Goal: Contribute content

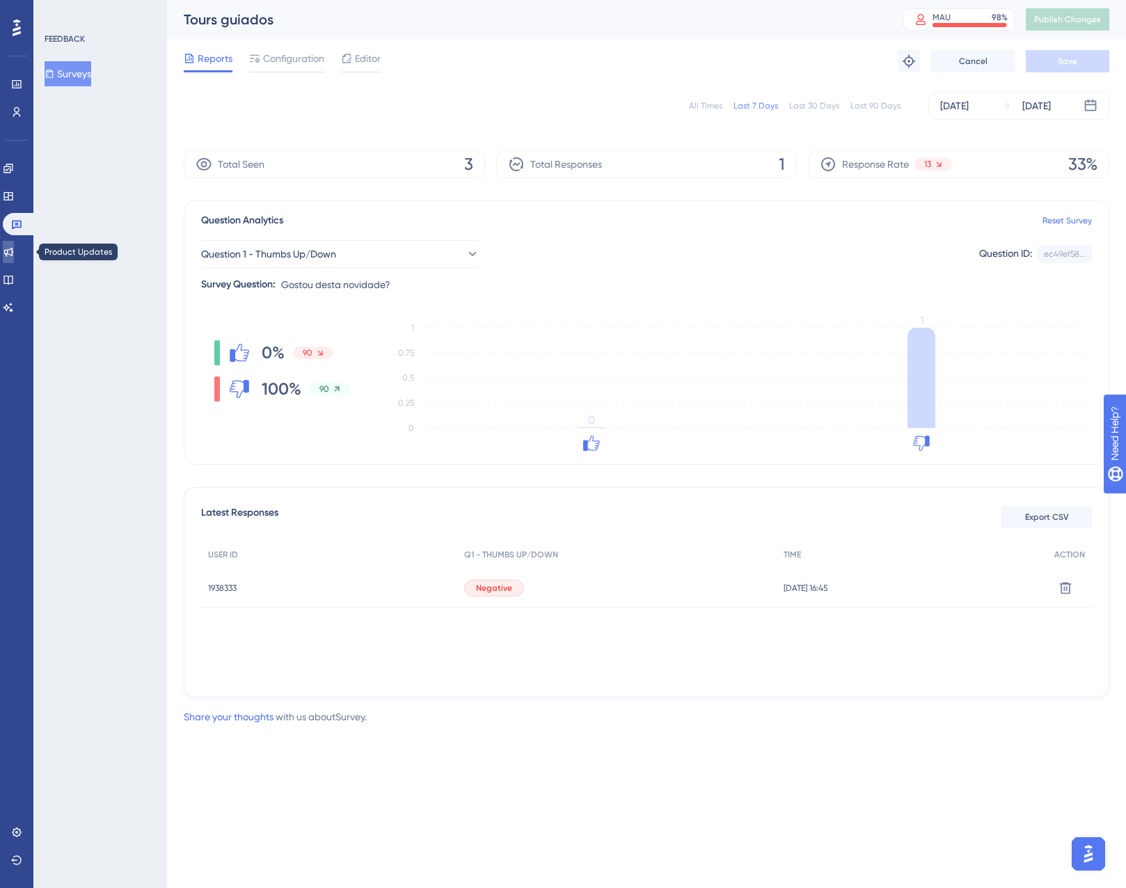
click at [13, 254] on icon at bounding box center [8, 252] width 9 height 9
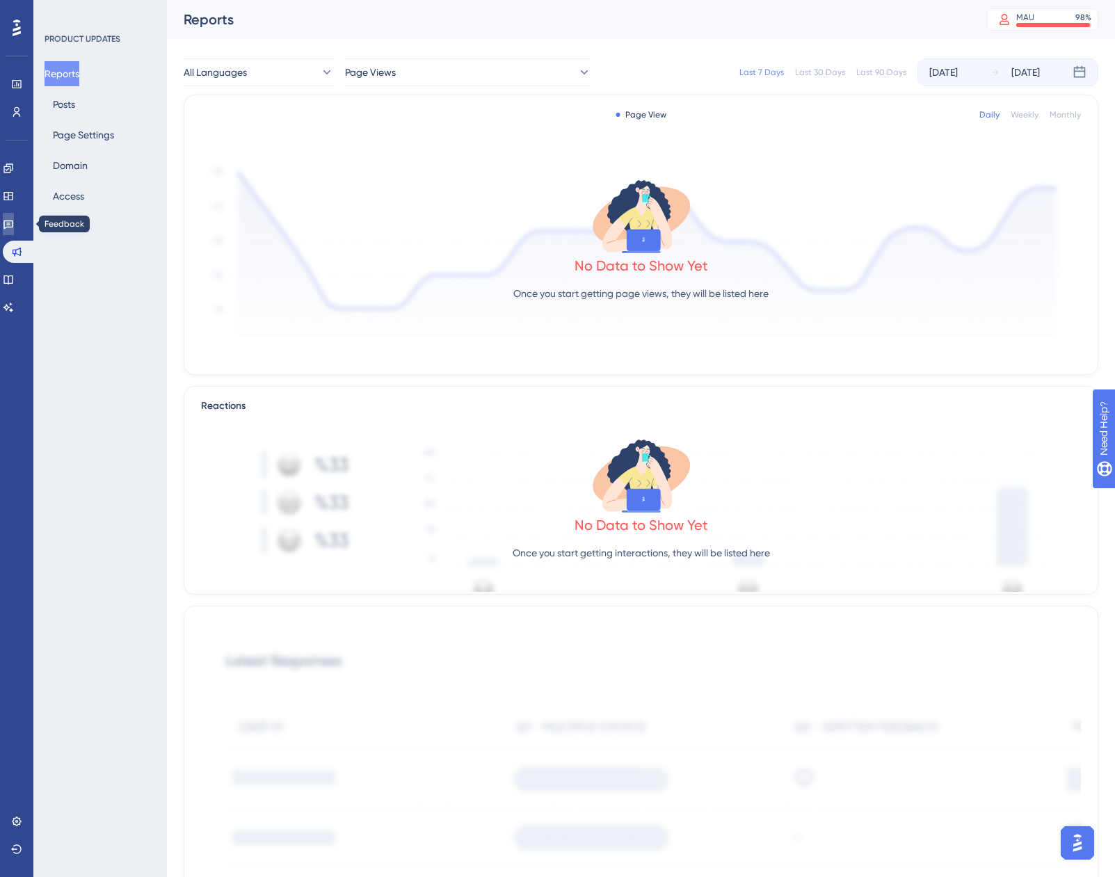
click at [14, 224] on icon at bounding box center [8, 223] width 11 height 11
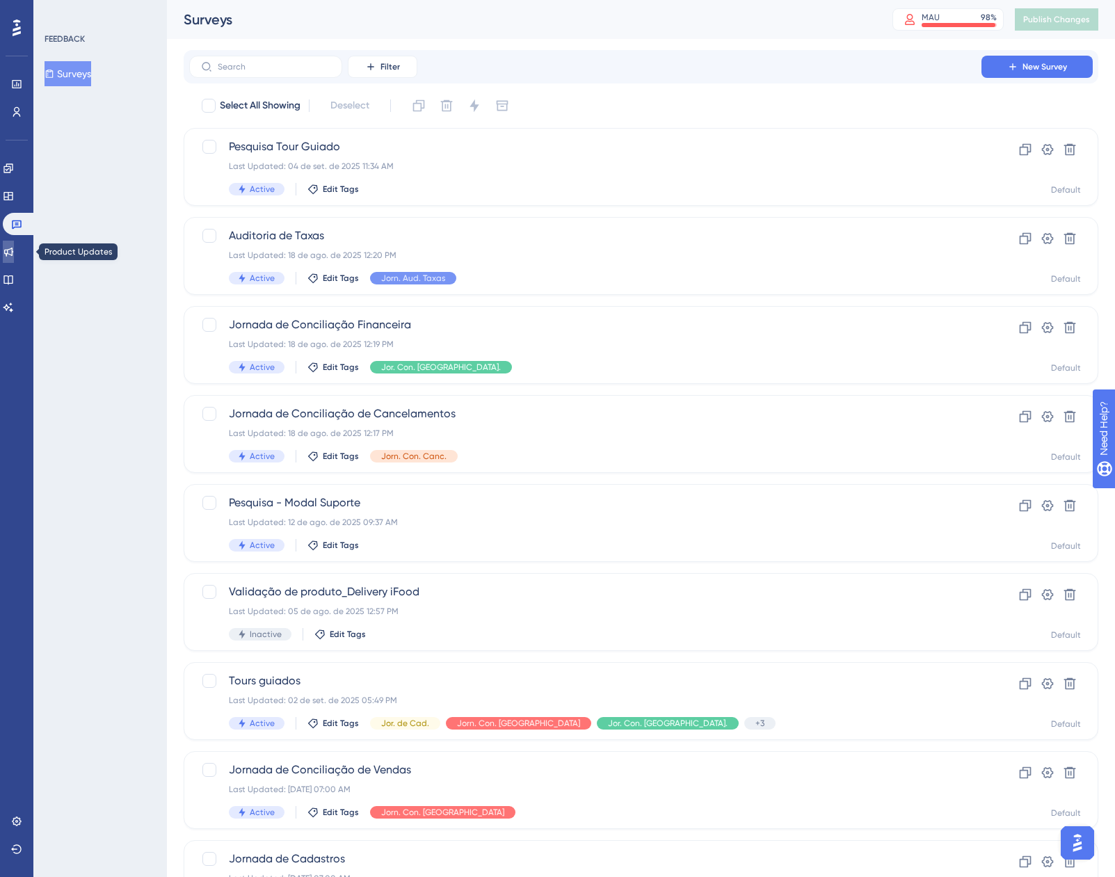
click at [14, 250] on icon at bounding box center [8, 251] width 11 height 11
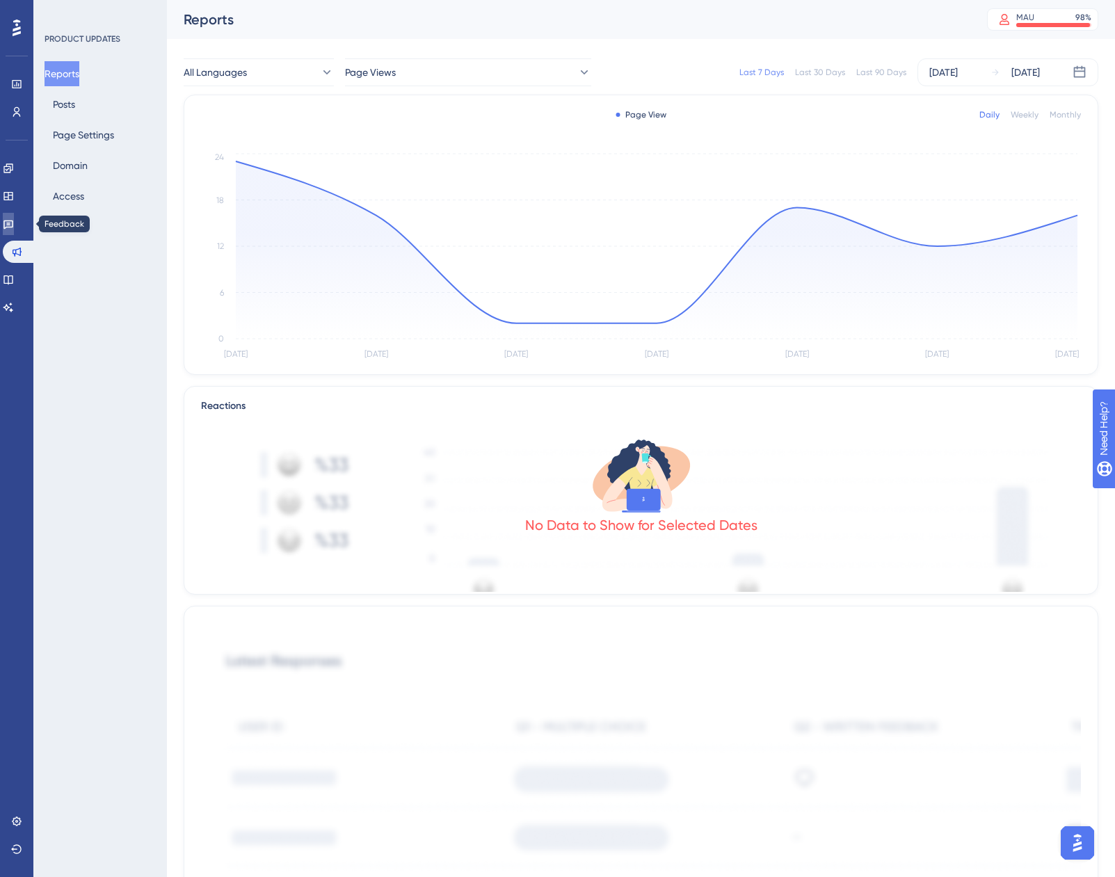
click at [14, 220] on icon at bounding box center [8, 223] width 11 height 11
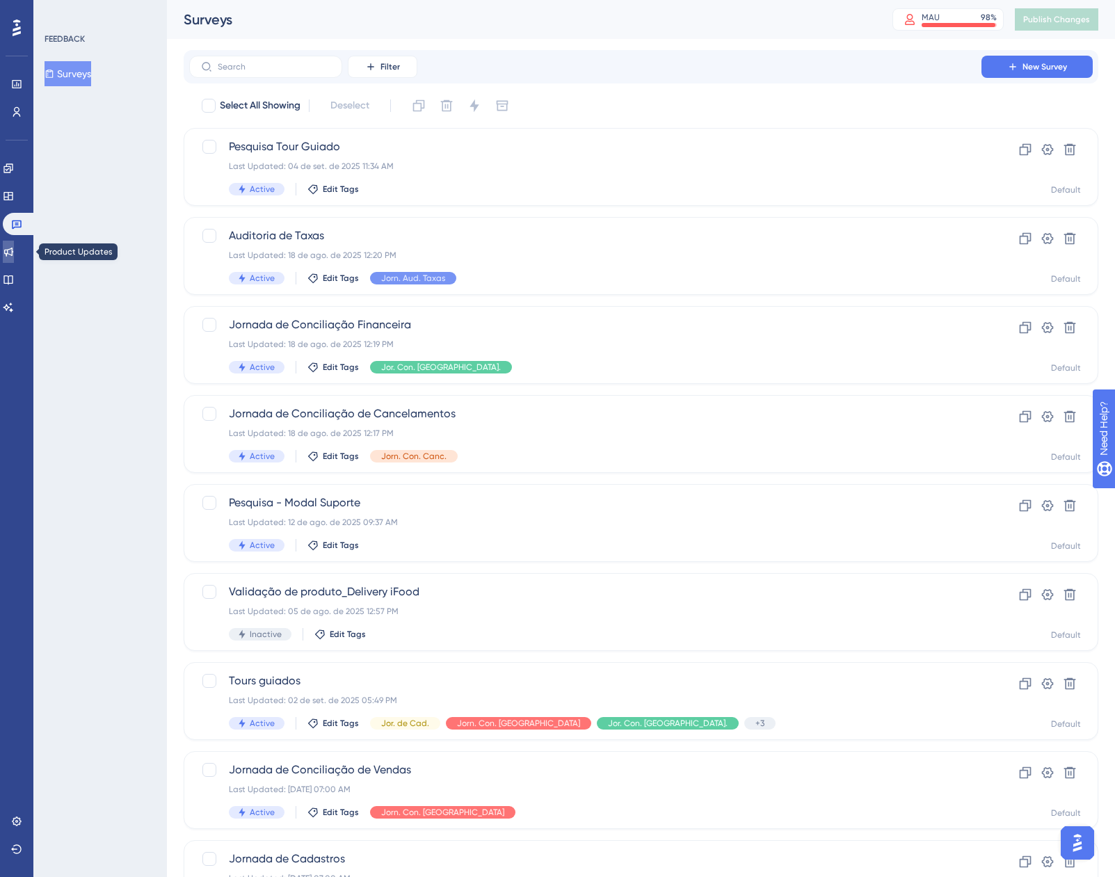
click at [14, 262] on link at bounding box center [8, 252] width 11 height 22
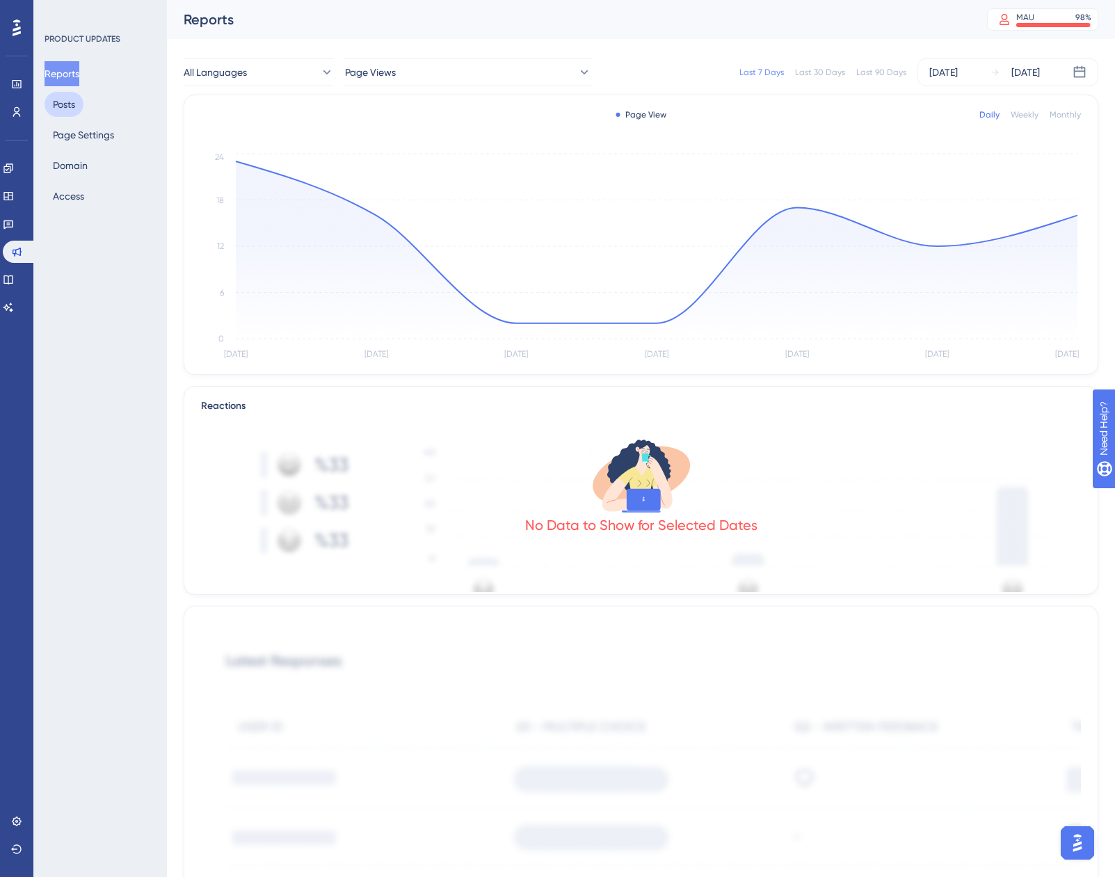
click at [77, 99] on button "Posts" at bounding box center [64, 104] width 39 height 25
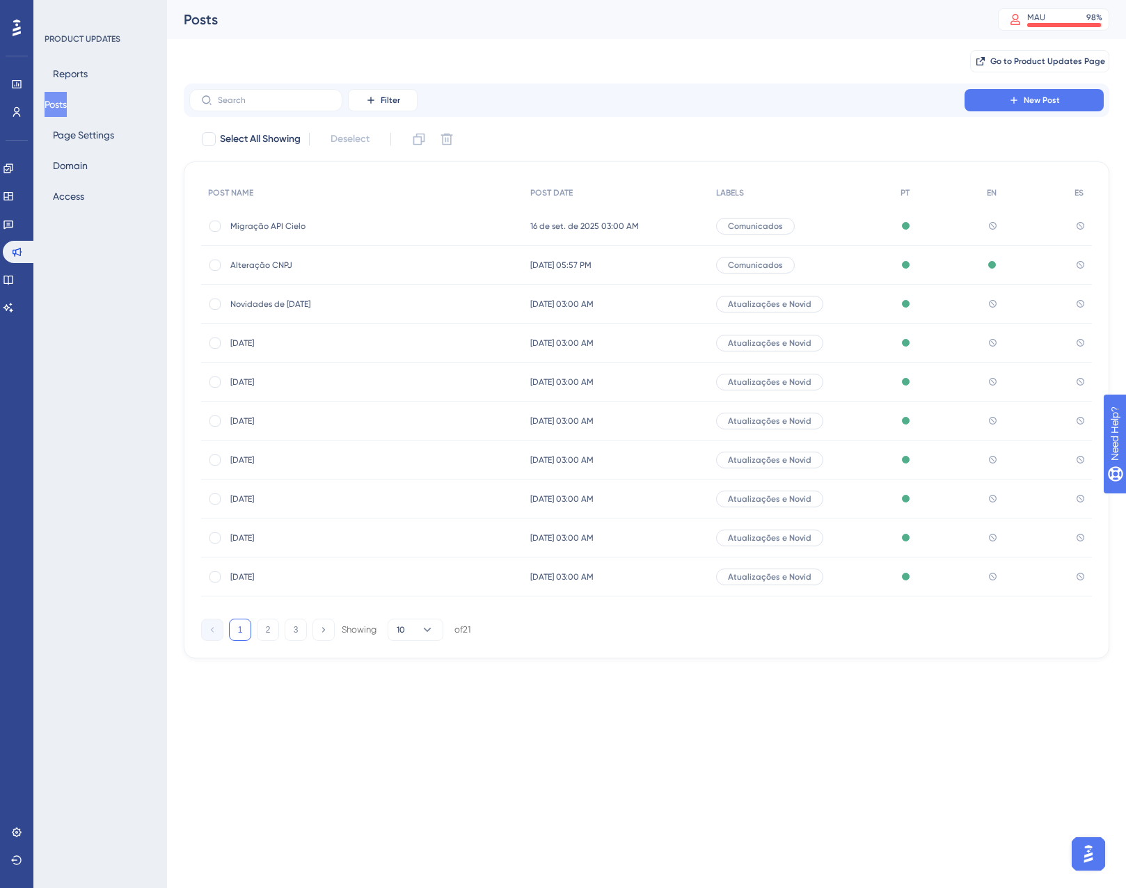
click at [276, 226] on span "Migração API Cielo" at bounding box center [341, 226] width 223 height 11
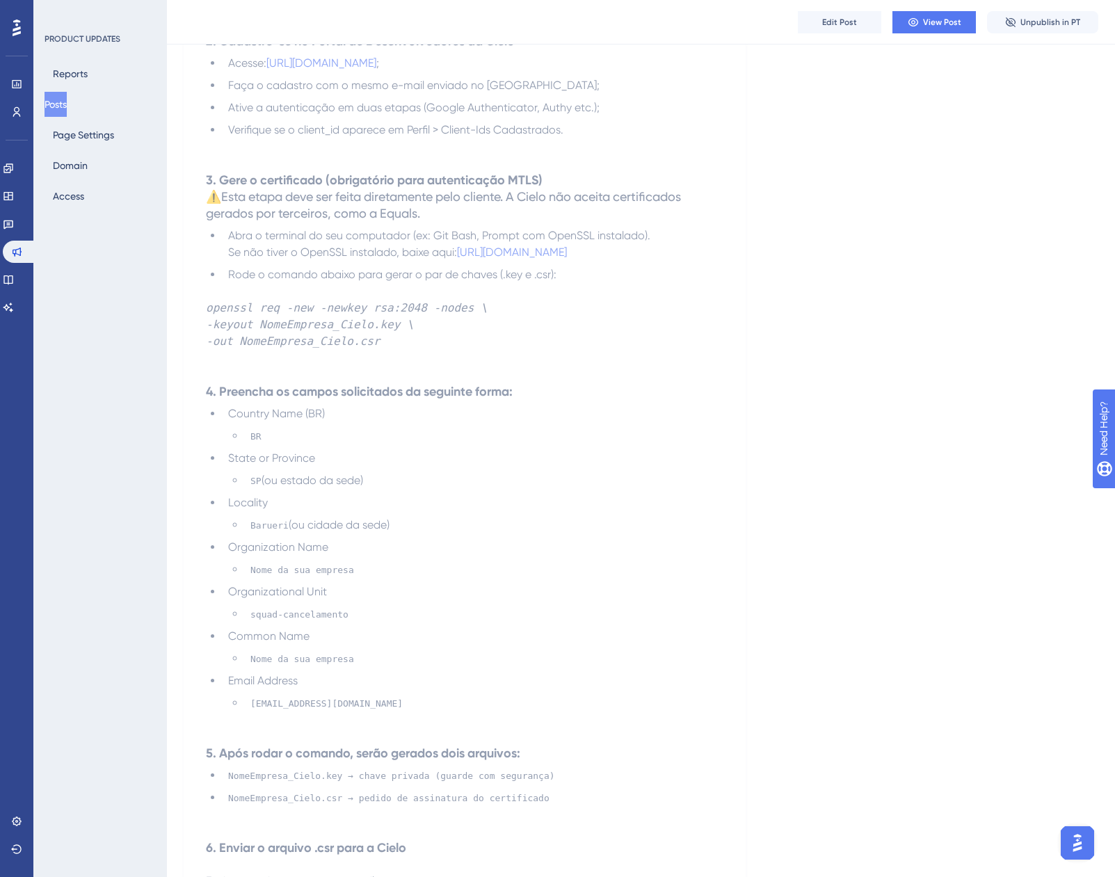
scroll to position [864, 0]
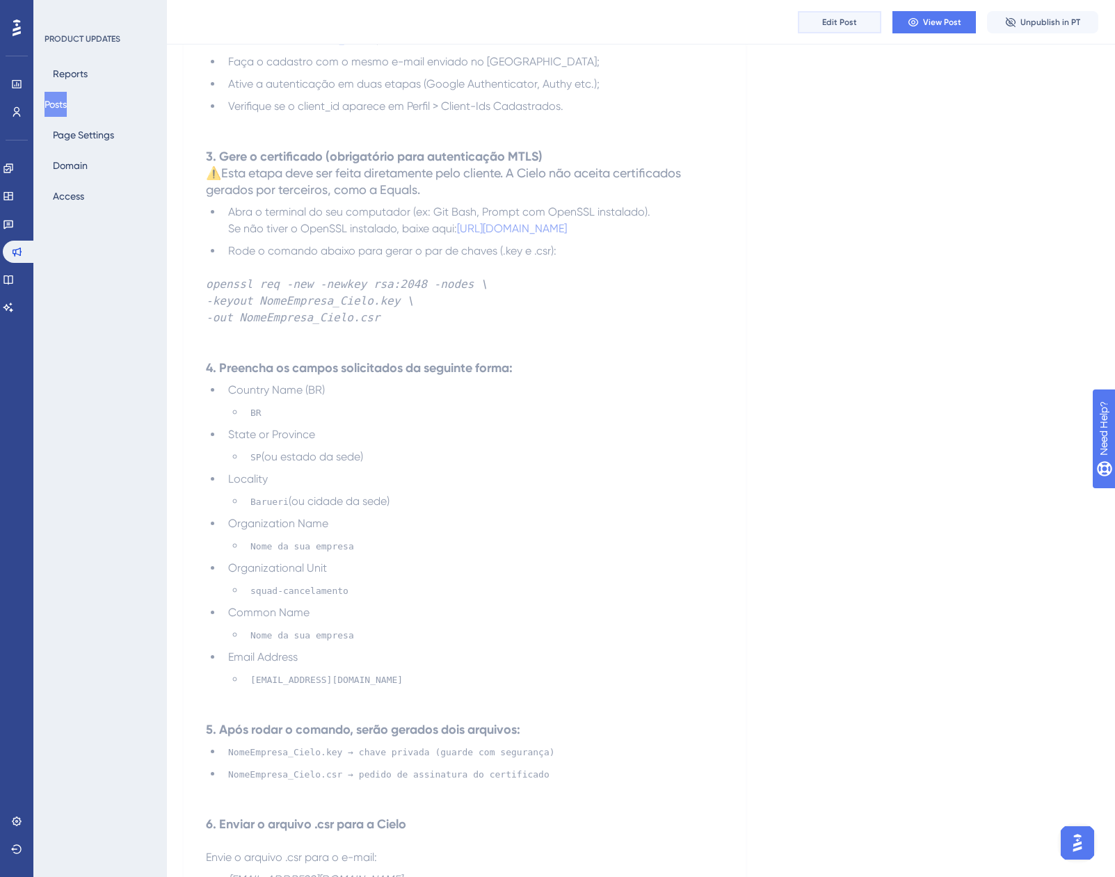
click at [836, 30] on button "Edit Post" at bounding box center [839, 22] width 83 height 22
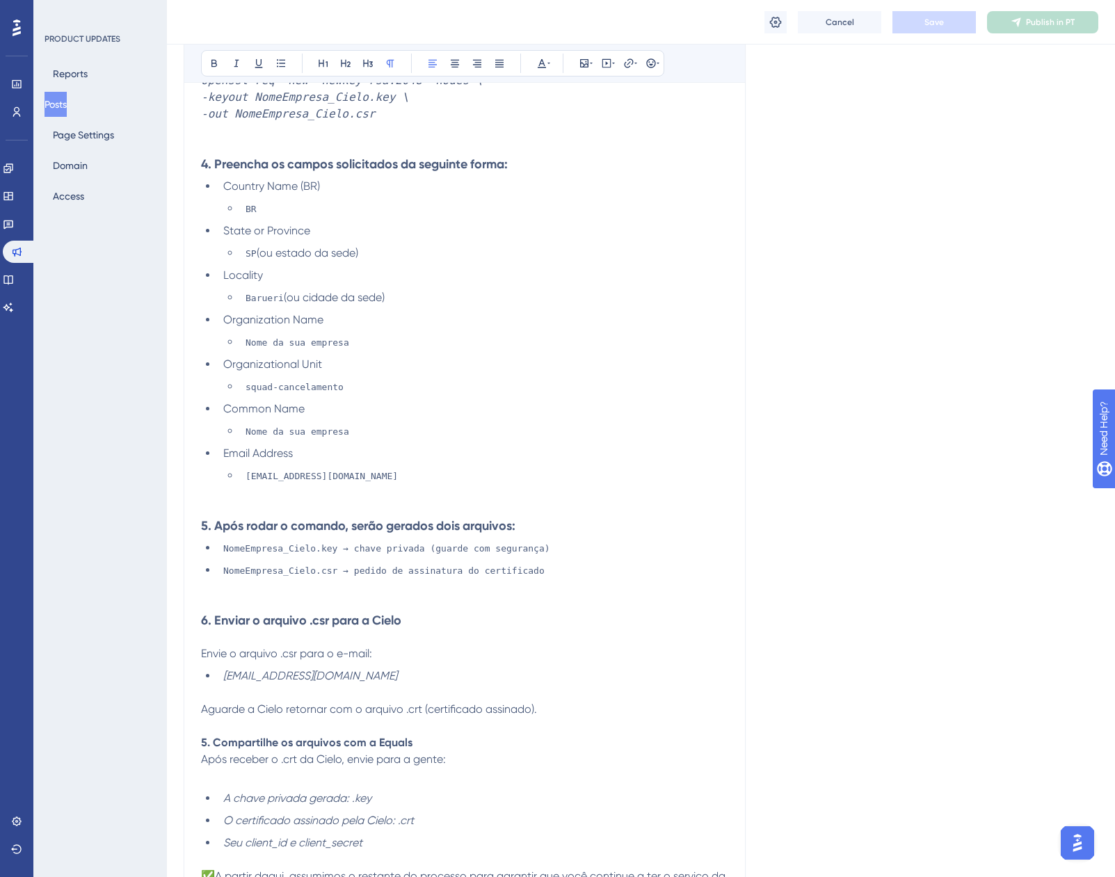
scroll to position [1031, 0]
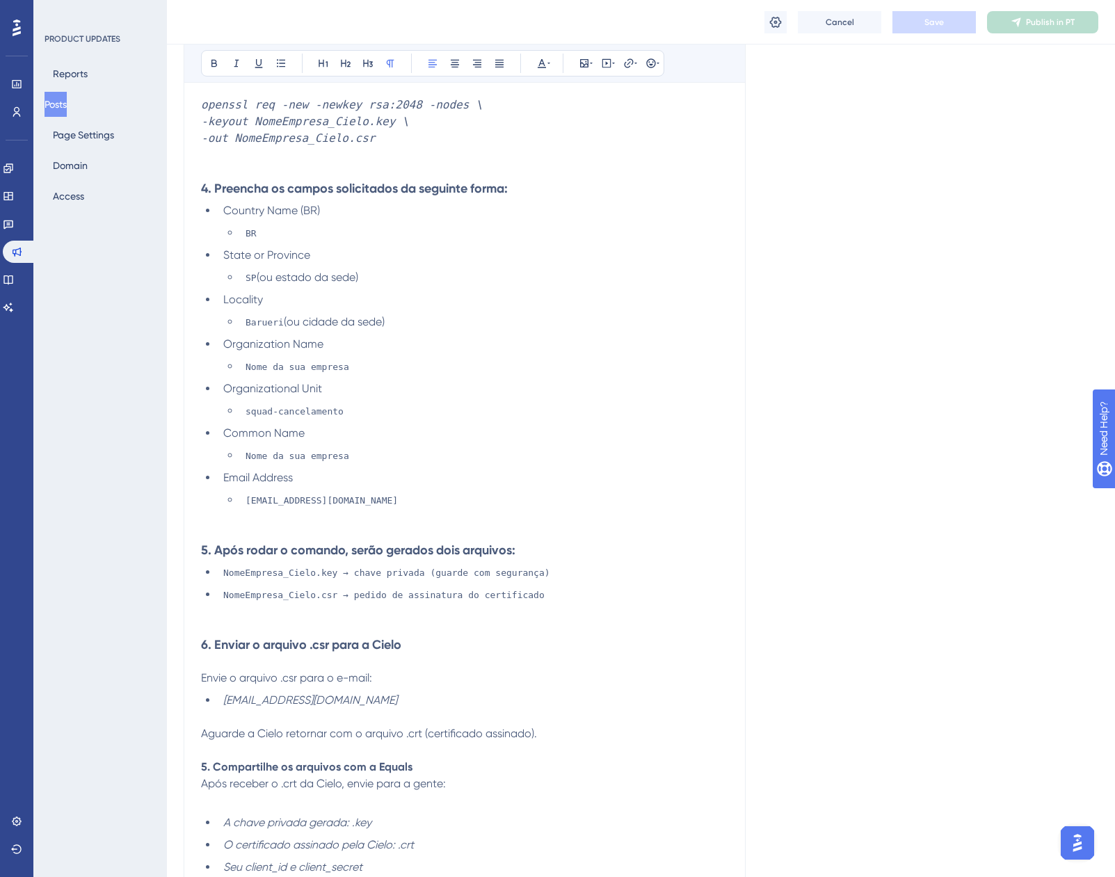
click at [276, 204] on span "Country Name (BR)" at bounding box center [271, 210] width 97 height 13
click at [278, 204] on span "Country Name (BR)" at bounding box center [271, 210] width 97 height 13
click at [293, 204] on span "Country Name (BR)" at bounding box center [271, 210] width 97 height 13
click at [290, 248] on span "State or Province" at bounding box center [266, 254] width 87 height 13
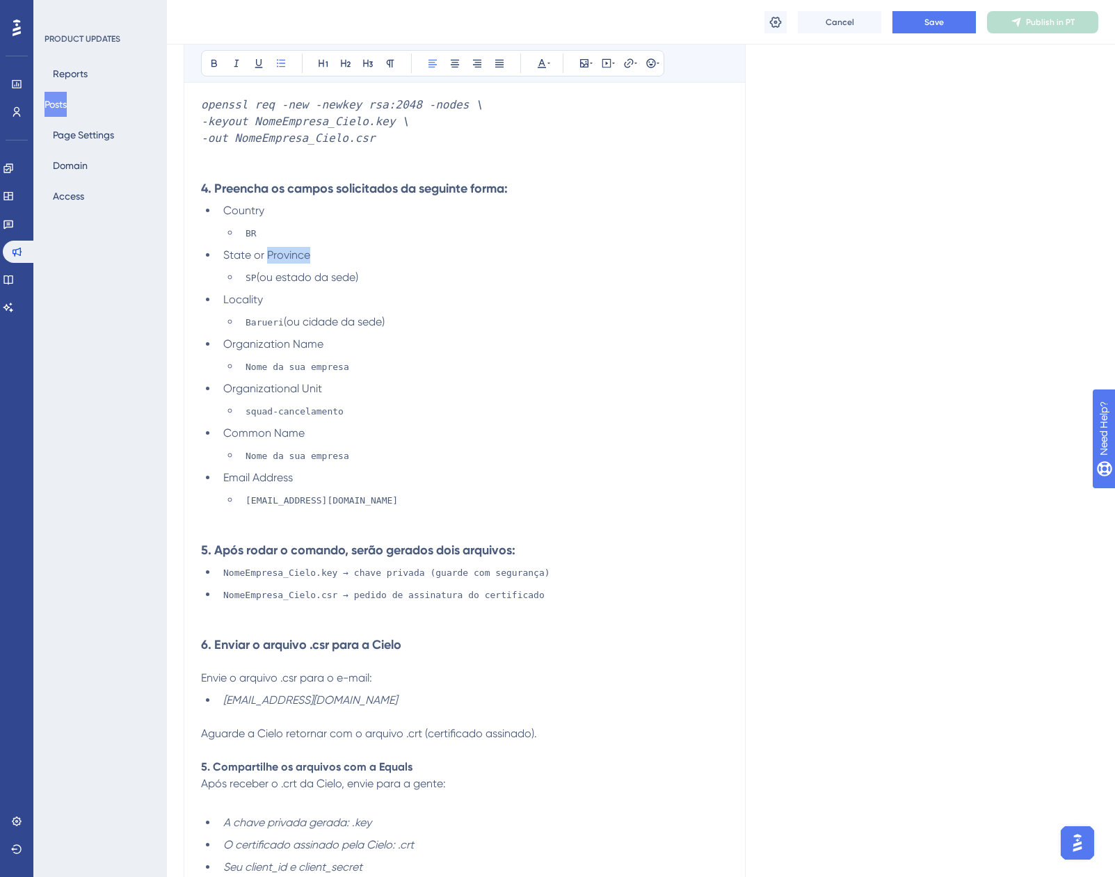
click at [290, 248] on span "State or Province" at bounding box center [266, 254] width 87 height 13
drag, startPoint x: 366, startPoint y: 261, endPoint x: 322, endPoint y: 260, distance: 43.9
click at [322, 269] on li "SP (ou estado da sede)" at bounding box center [484, 277] width 488 height 17
click at [266, 271] on span "(ou estado da sede)" at bounding box center [308, 277] width 102 height 13
click at [260, 271] on span "(ou estado da sede)" at bounding box center [308, 277] width 102 height 13
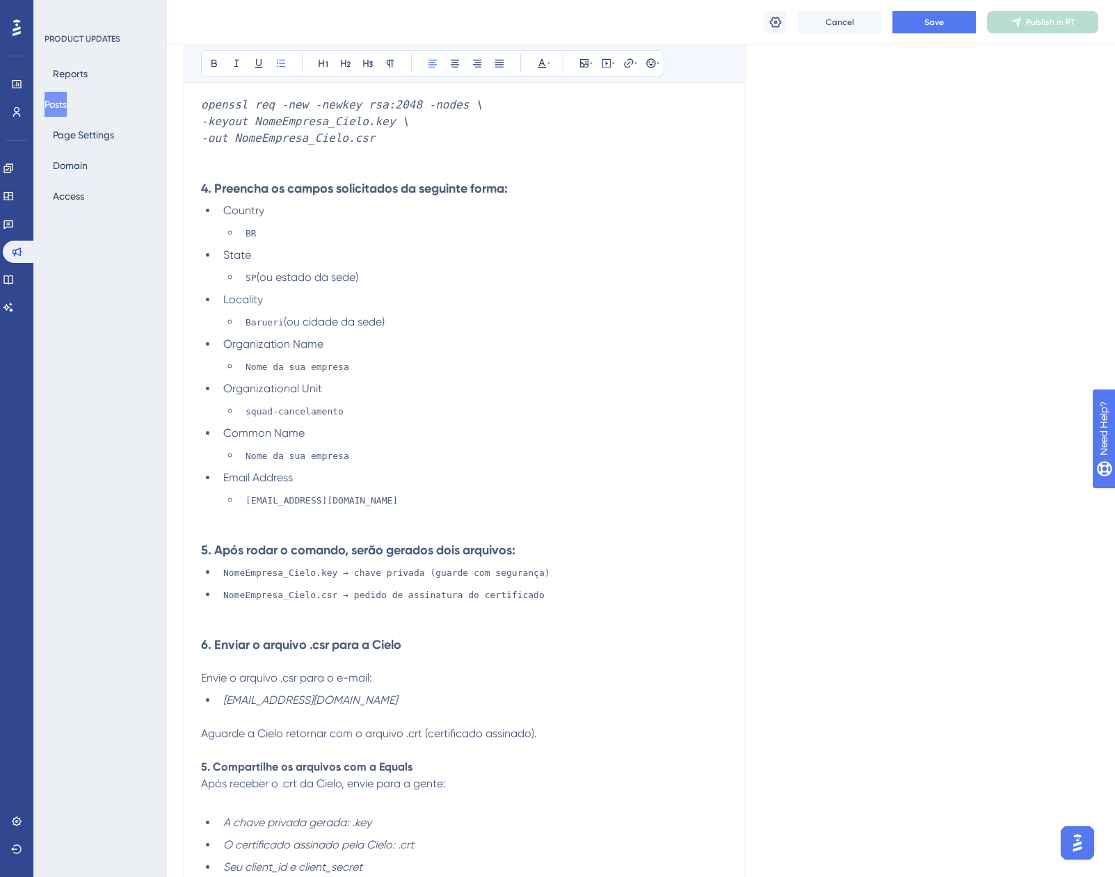
drag, startPoint x: 377, startPoint y: 262, endPoint x: 264, endPoint y: 263, distance: 112.7
click at [264, 269] on li "SP (ou estado da sede)" at bounding box center [484, 277] width 488 height 17
drag, startPoint x: 386, startPoint y: 305, endPoint x: 285, endPoint y: 303, distance: 101.6
click at [285, 314] on li "Barueri (ou cidade da sede)" at bounding box center [484, 322] width 488 height 17
drag, startPoint x: 343, startPoint y: 353, endPoint x: 248, endPoint y: 353, distance: 95.3
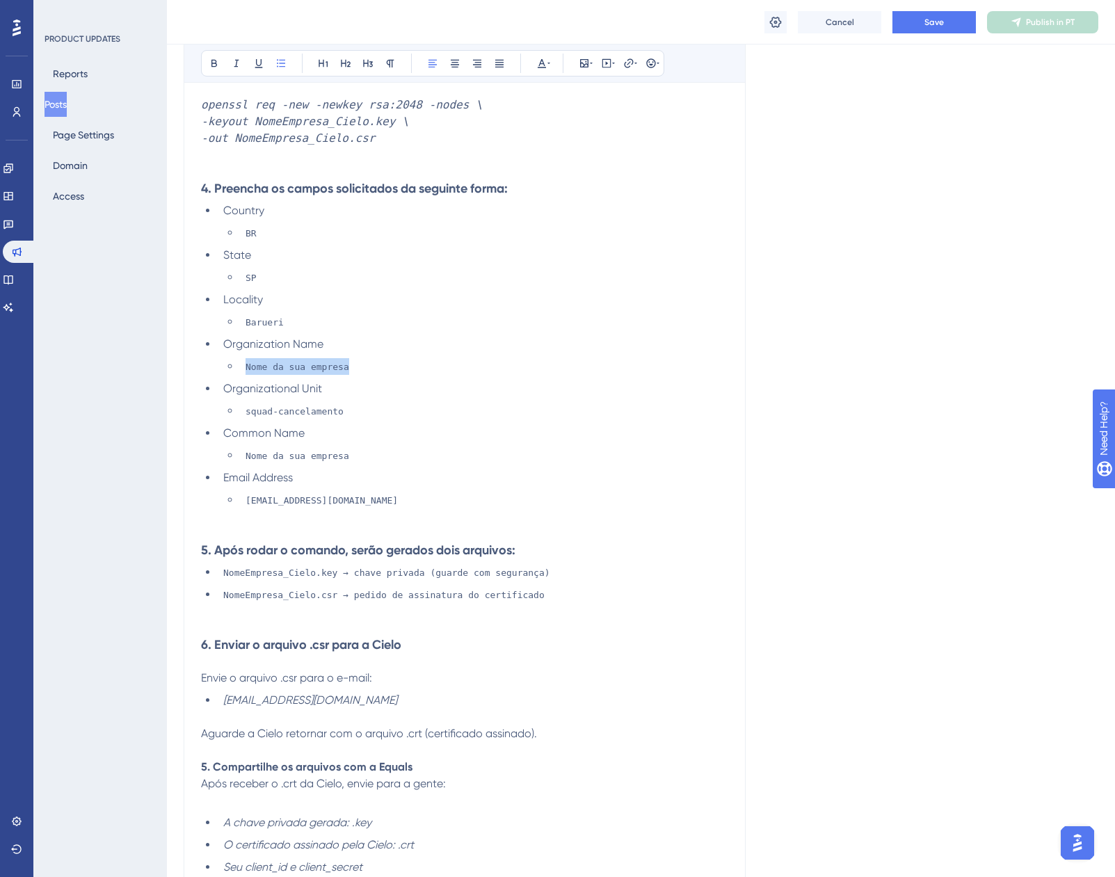
click at [248, 358] on li "Nome da sua empresa" at bounding box center [484, 366] width 488 height 17
click at [365, 447] on li "Nome da sua empresa" at bounding box center [484, 455] width 488 height 17
drag, startPoint x: 365, startPoint y: 440, endPoint x: 358, endPoint y: 440, distance: 7.0
click at [360, 447] on li "Nome da sua empresa" at bounding box center [484, 455] width 488 height 17
drag, startPoint x: 358, startPoint y: 440, endPoint x: 283, endPoint y: 443, distance: 74.5
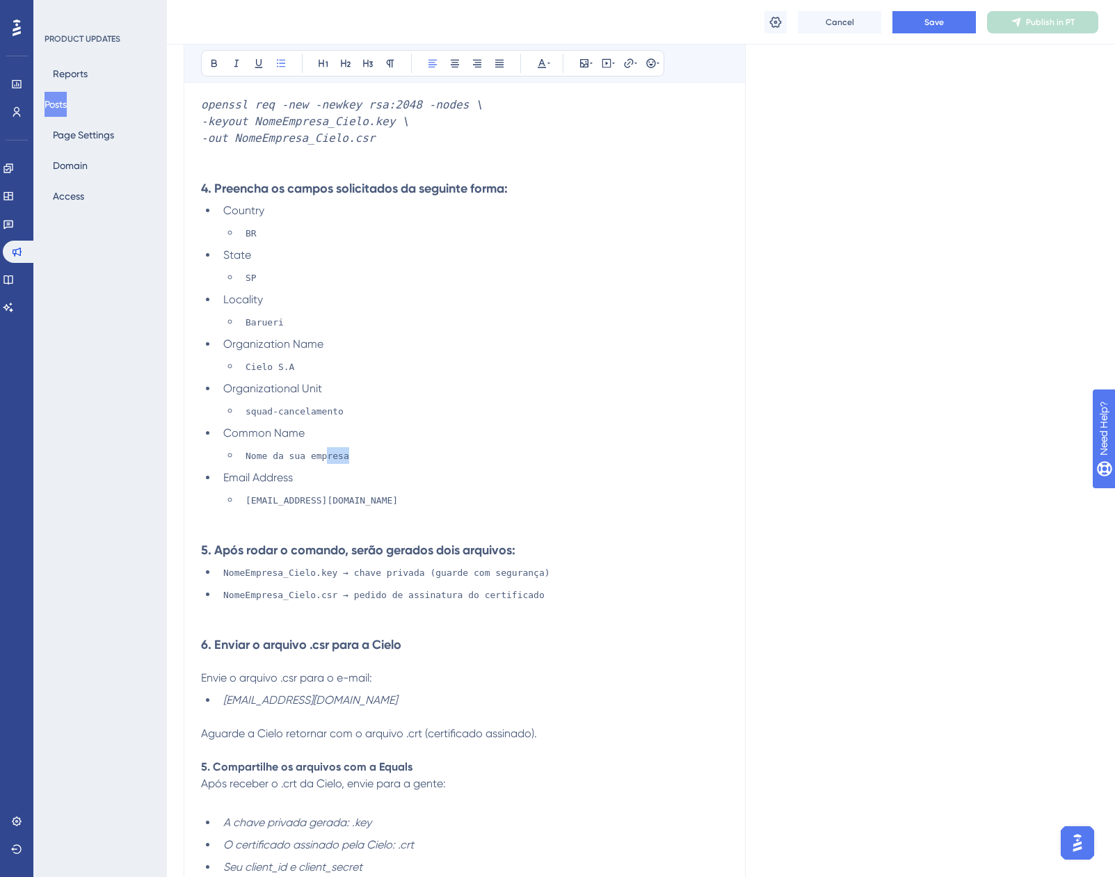
click at [311, 447] on li "Nome da sua empresa" at bounding box center [484, 455] width 488 height 17
drag, startPoint x: 276, startPoint y: 443, endPoint x: 234, endPoint y: 445, distance: 41.1
click at [234, 447] on ul "Nome da sua empresa" at bounding box center [475, 455] width 505 height 17
click at [353, 447] on li "Nome da sua empresa" at bounding box center [484, 455] width 488 height 17
drag, startPoint x: 348, startPoint y: 438, endPoint x: 232, endPoint y: 434, distance: 115.6
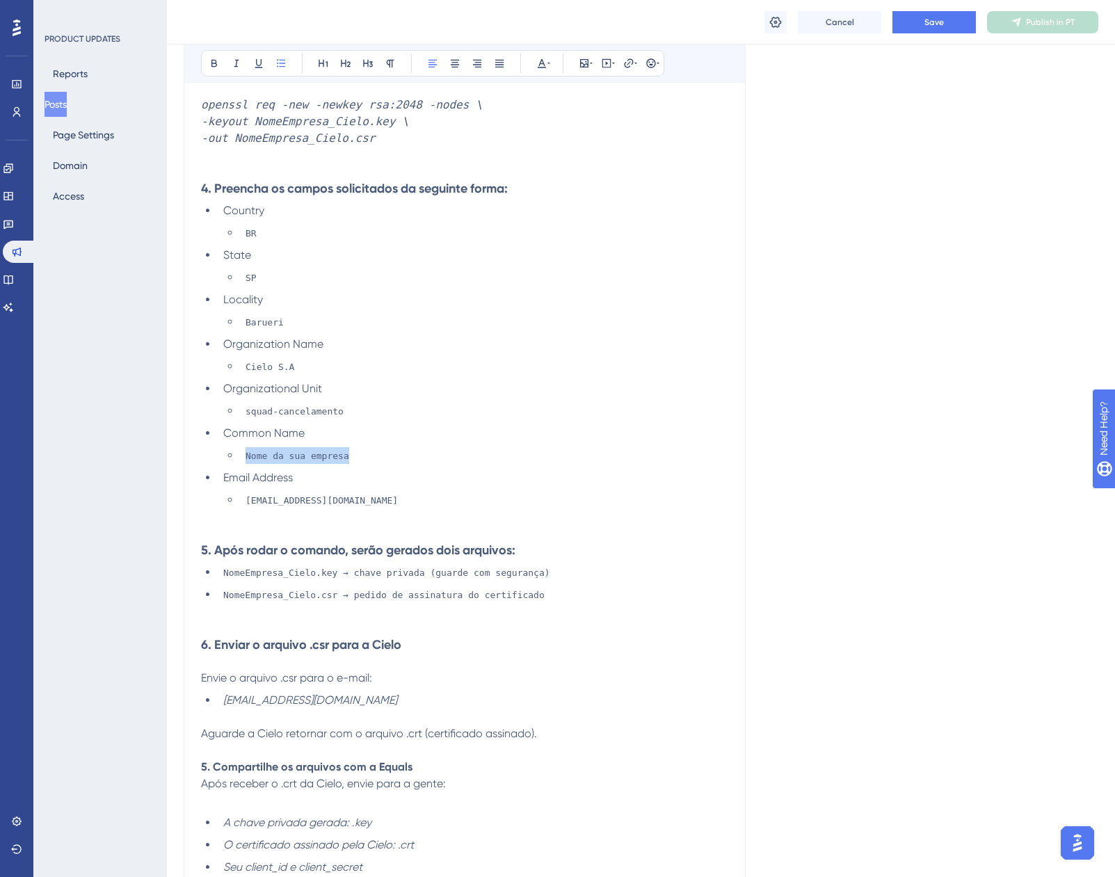
click at [232, 447] on ul "Nome da sua empresa" at bounding box center [475, 455] width 505 height 17
click at [283, 451] on span "CAN-EMPRESA-PRD-MULESOFT-MTLS" at bounding box center [325, 456] width 158 height 10
click at [267, 451] on span "CAN-EMPRESA-PRD-MULESOFT-MTLS" at bounding box center [325, 456] width 158 height 10
drag, startPoint x: 267, startPoint y: 438, endPoint x: 358, endPoint y: 443, distance: 91.3
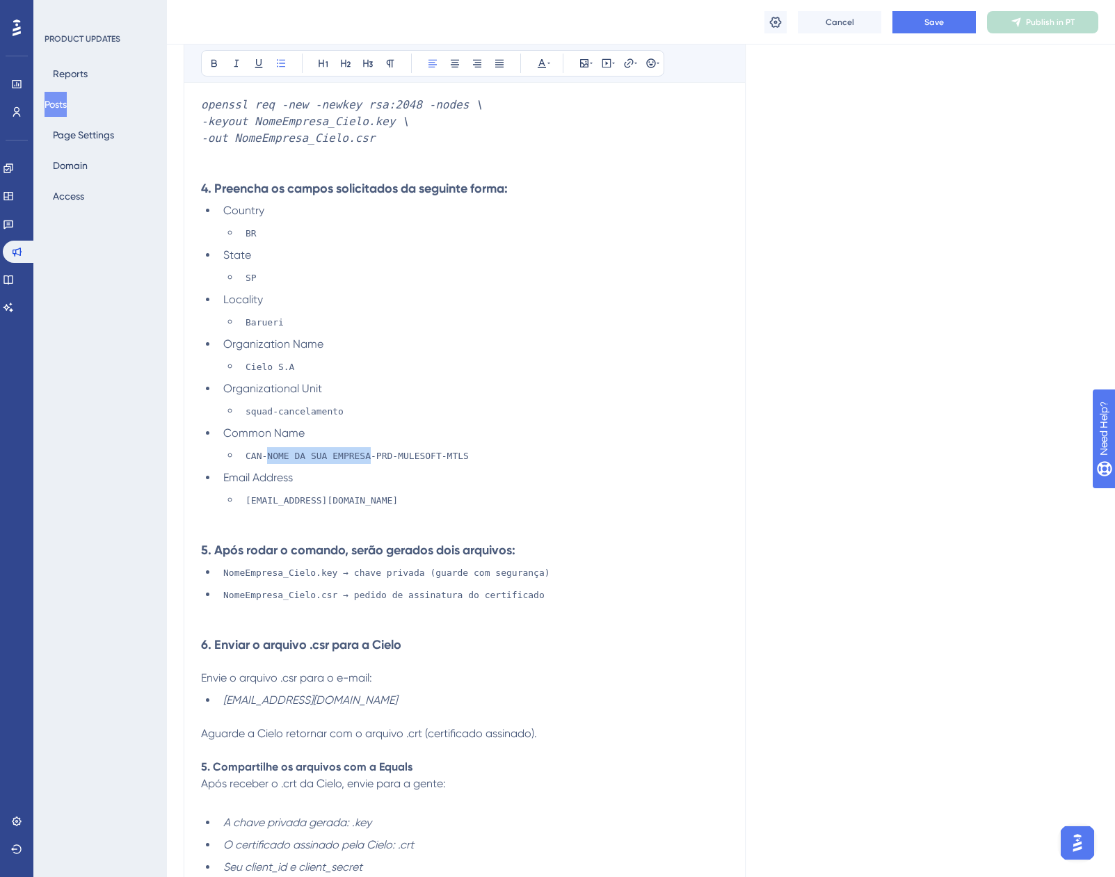
click at [358, 451] on span "CAN-NOME DA SUA EMPRESA-PRD-MULESOFT-MTLS" at bounding box center [357, 456] width 223 height 10
click at [236, 64] on icon at bounding box center [236, 63] width 11 height 11
click at [543, 58] on icon at bounding box center [541, 63] width 11 height 11
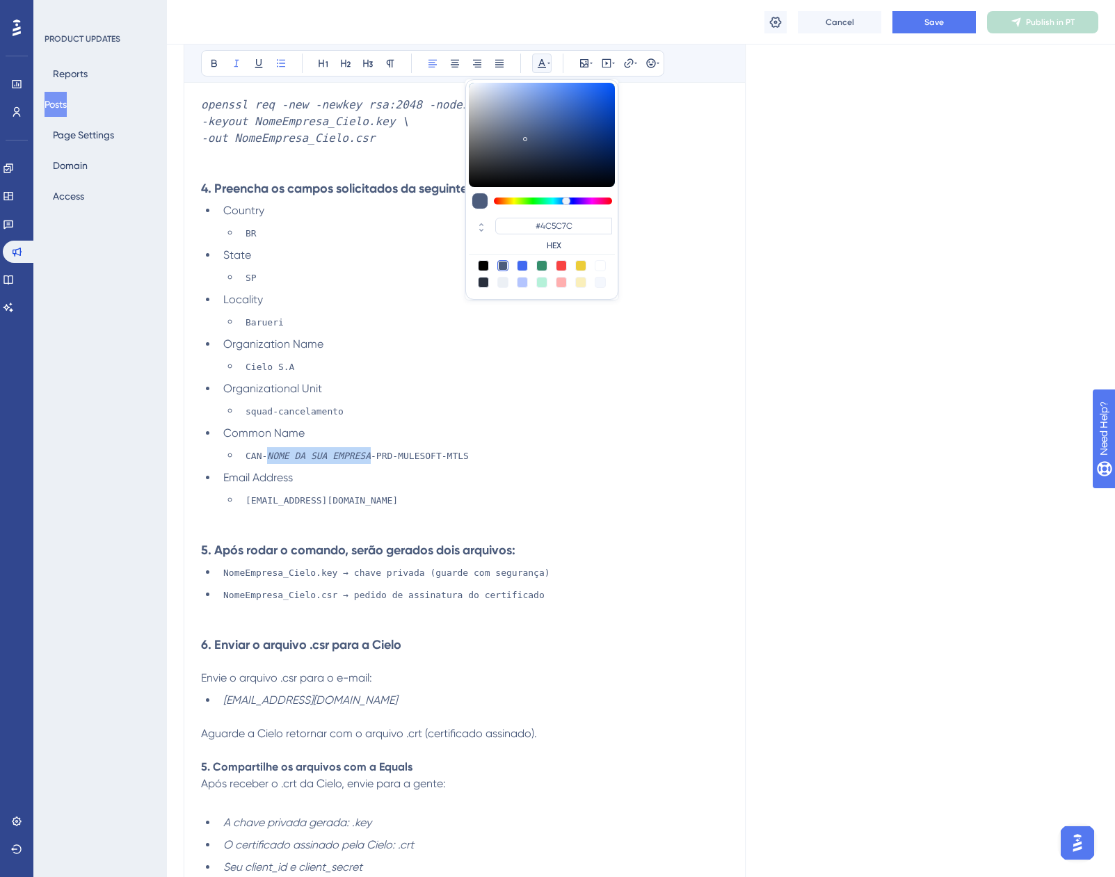
click at [520, 263] on div at bounding box center [522, 265] width 11 height 11
type input "#4169F0"
click at [482, 447] on li "CAN- NOME DA SUA EMPRESA -PRD-MULESOFT-MTLS" at bounding box center [484, 455] width 488 height 17
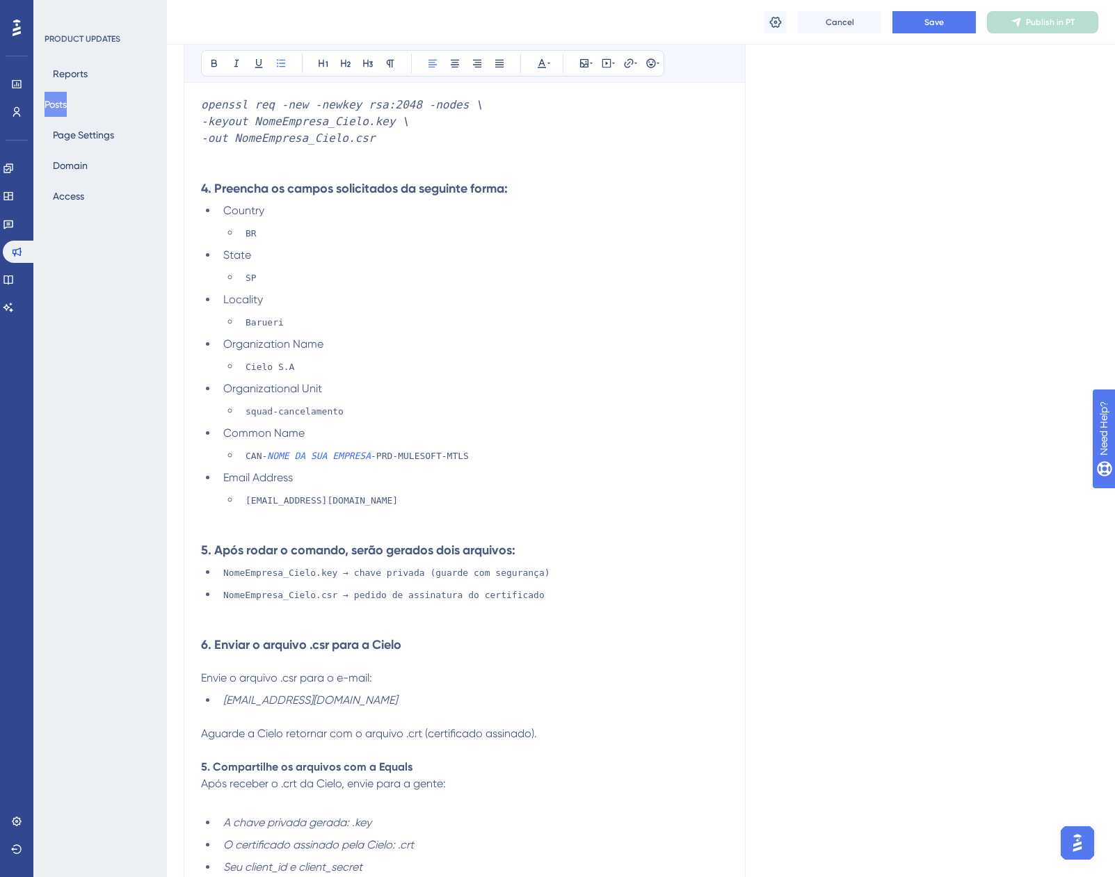
click at [324, 451] on em "NOME DA SUA EMPRESA" at bounding box center [319, 456] width 104 height 10
click at [406, 447] on li "CAN- EMPRESA -PRD-MULESOFT-MTLS" at bounding box center [484, 455] width 488 height 17
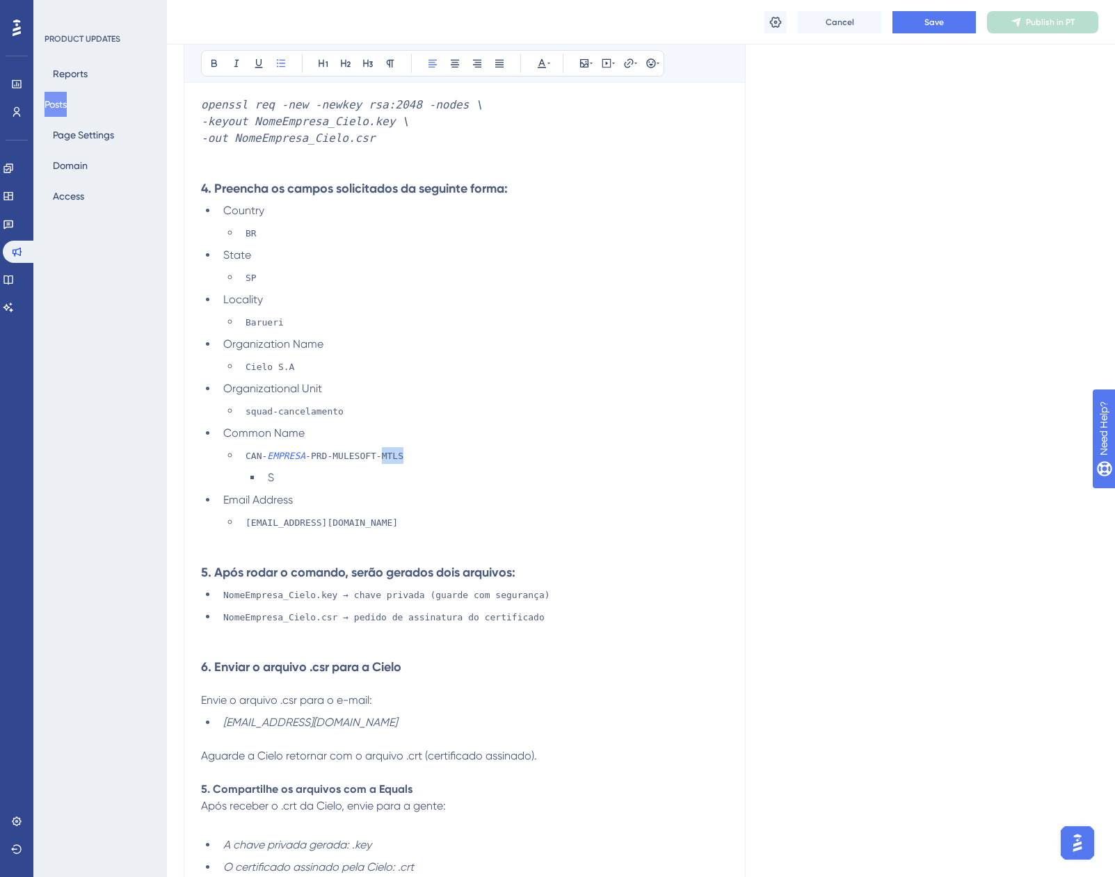
drag, startPoint x: 398, startPoint y: 436, endPoint x: 369, endPoint y: 445, distance: 29.9
click at [369, 447] on li "CAN- EMPRESA -PRD-MULESOFT-MTLS" at bounding box center [484, 455] width 488 height 17
copy span "MTLS"
drag, startPoint x: 302, startPoint y: 459, endPoint x: 264, endPoint y: 463, distance: 38.5
click at [264, 470] on li "S" at bounding box center [495, 478] width 466 height 17
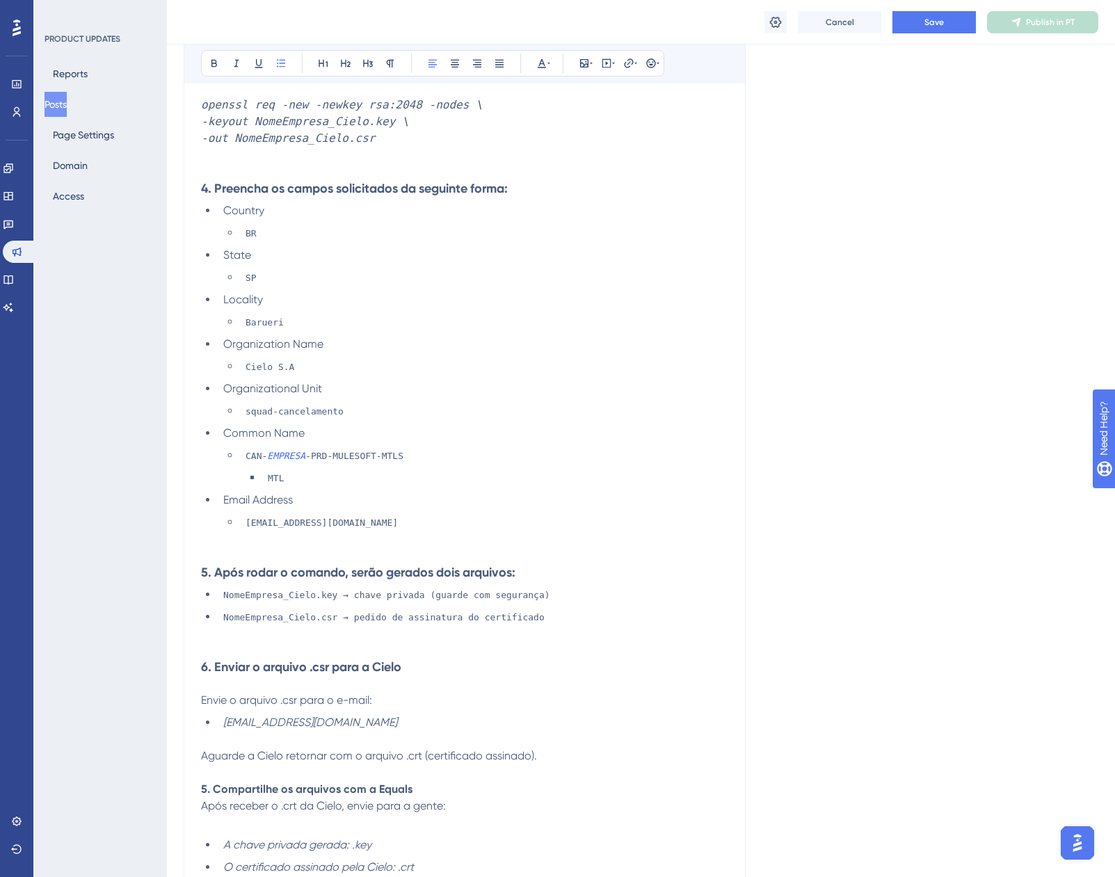
click at [337, 451] on span "-PRD-MULESOFT-MTLS" at bounding box center [354, 456] width 98 height 10
click at [279, 473] on span "MTL" at bounding box center [276, 478] width 16 height 10
click at [273, 473] on span "MTSubstiua o pelo nome da sua empresa" at bounding box center [371, 478] width 207 height 10
click at [277, 451] on em "EMPRESA" at bounding box center [286, 456] width 38 height 10
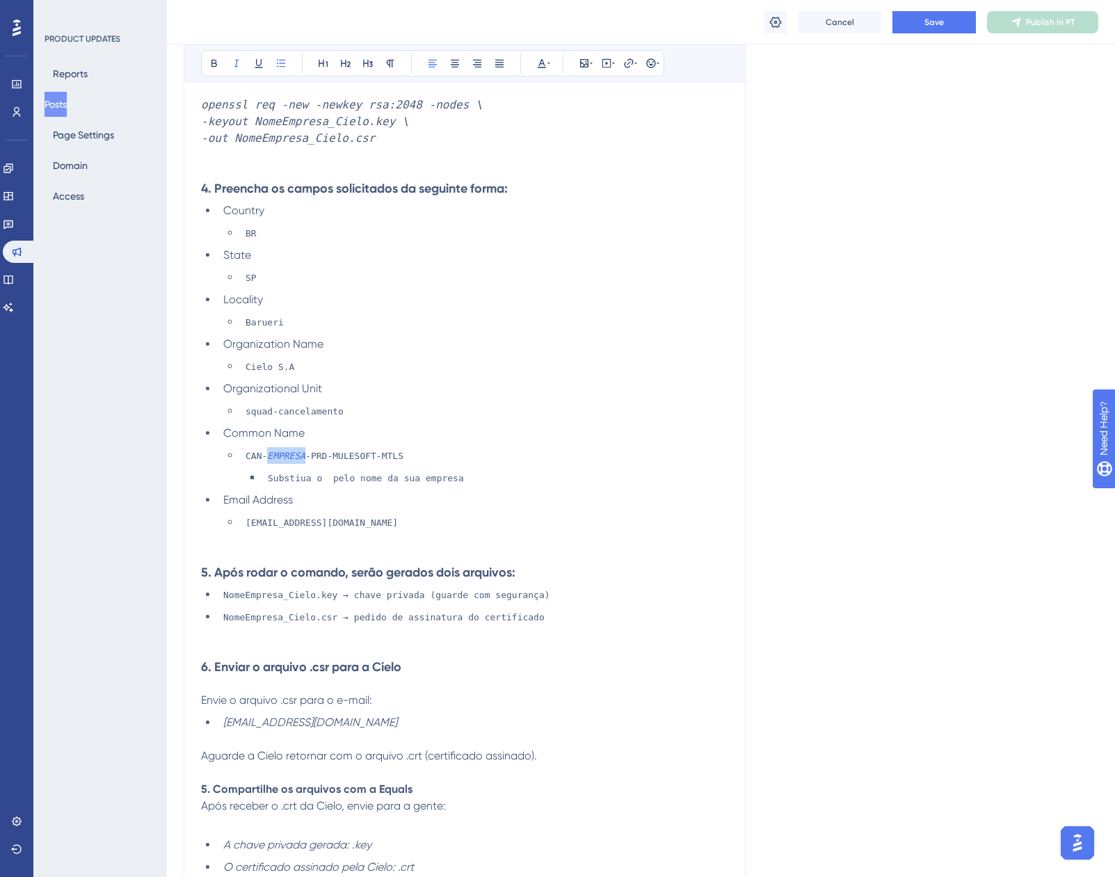
copy em "EMPRESA"
click at [324, 473] on span "Substiua o pelo nome da sua empresa" at bounding box center [366, 478] width 196 height 10
click at [345, 473] on em "EMPRESA" at bounding box center [341, 478] width 38 height 10
click at [280, 451] on em "EMPRESA" at bounding box center [286, 456] width 38 height 10
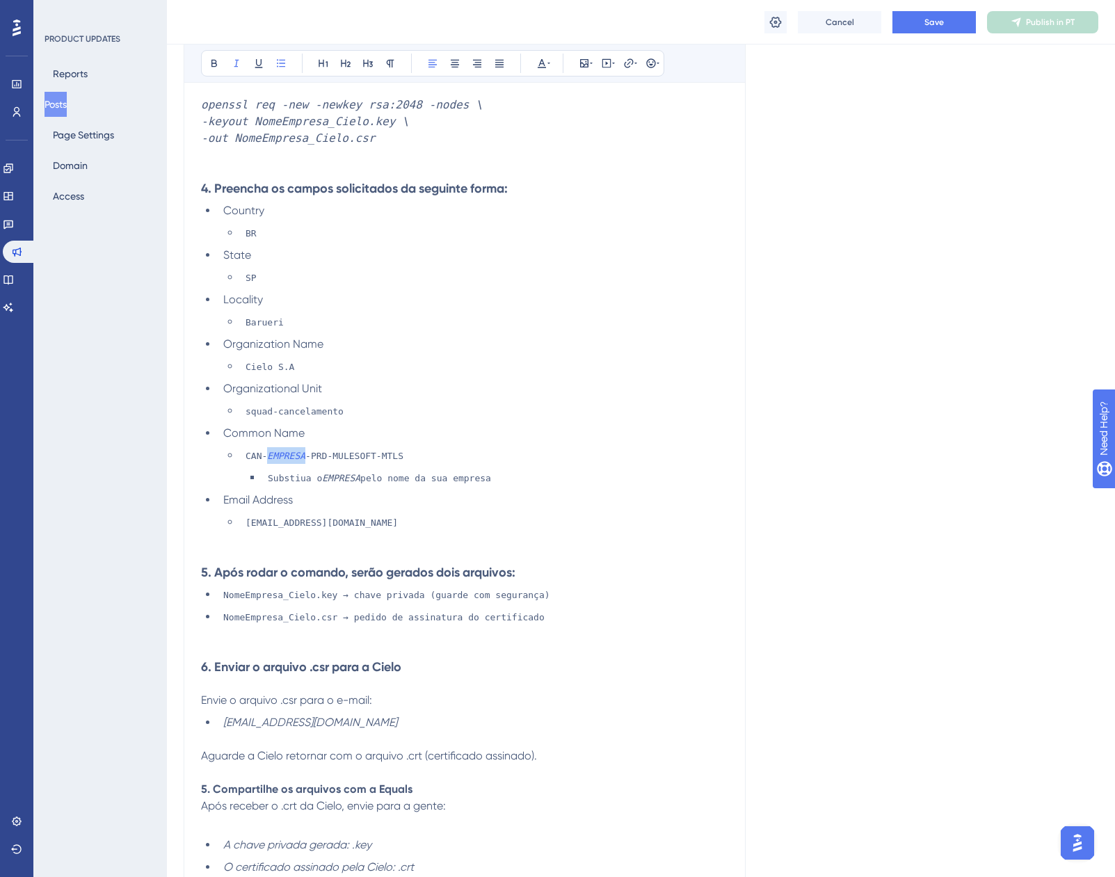
click at [279, 451] on em "EMPRESA" at bounding box center [286, 456] width 38 height 10
click at [219, 63] on icon at bounding box center [214, 63] width 11 height 11
click at [341, 473] on em "EMPRESA" at bounding box center [341, 478] width 38 height 10
click at [321, 473] on span "Substiua o" at bounding box center [295, 478] width 54 height 10
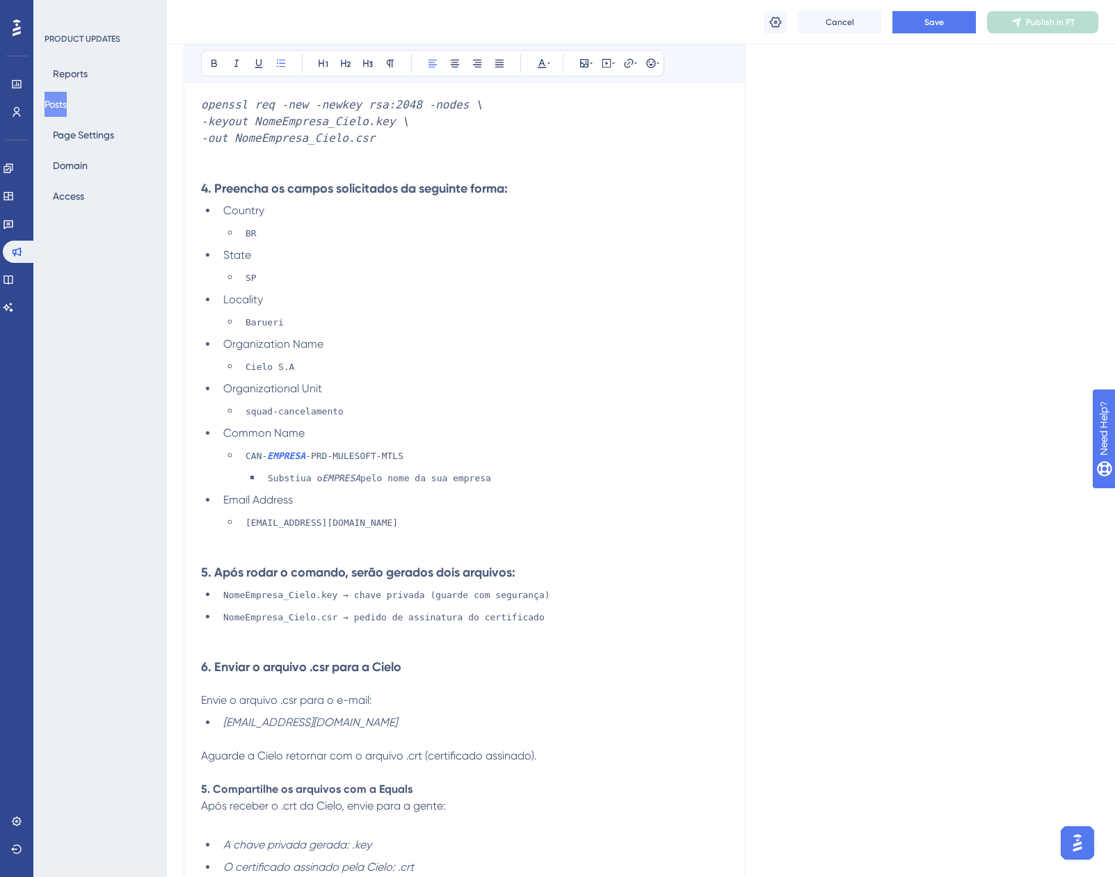
click at [337, 473] on em "EMPRESA" at bounding box center [341, 478] width 38 height 10
click at [221, 63] on button at bounding box center [214, 63] width 19 height 19
click at [533, 61] on button at bounding box center [541, 63] width 19 height 19
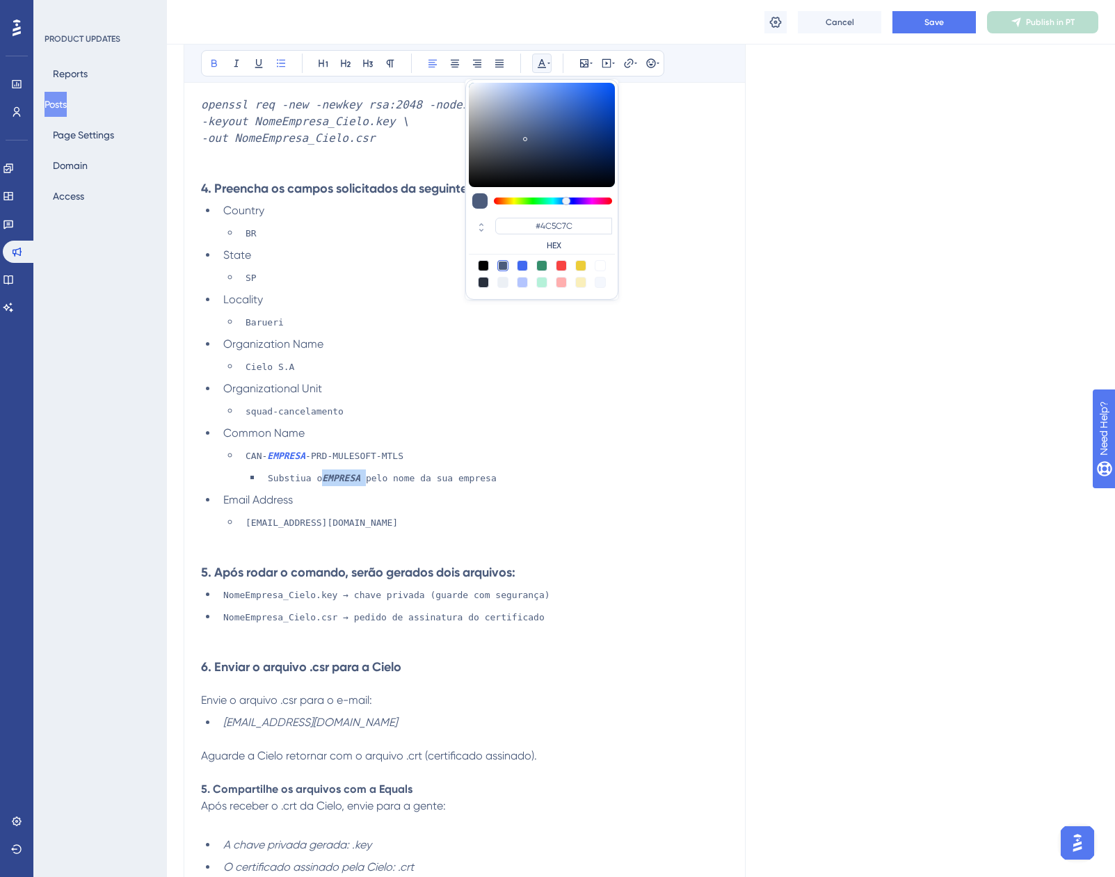
click at [525, 262] on div at bounding box center [522, 265] width 11 height 11
type input "#4169F0"
click at [482, 450] on ul "CAN- EMPRESA -PRD-MULESOFT-MTLS Substiua o EMPRESA pelo nome da sua empresa" at bounding box center [475, 466] width 505 height 39
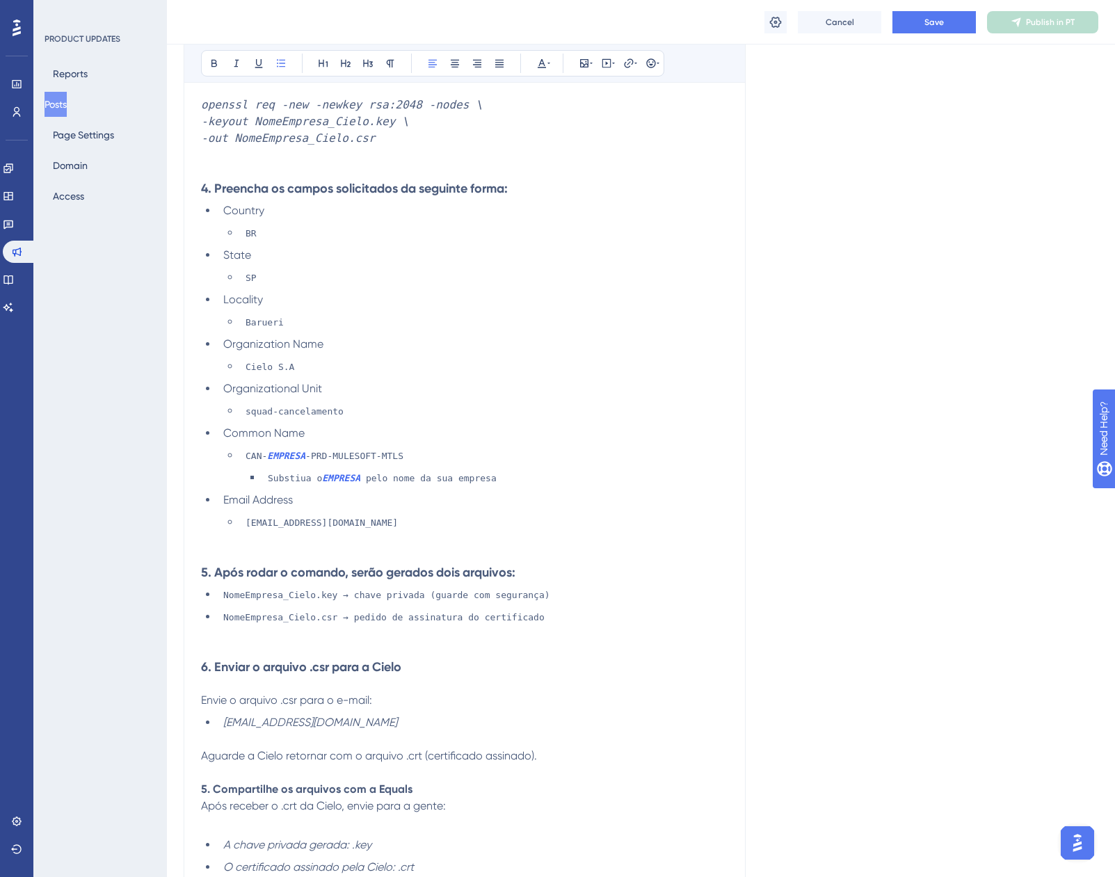
click at [230, 493] on span "Email Address" at bounding box center [258, 499] width 70 height 13
click at [934, 18] on span "Save" at bounding box center [934, 22] width 19 height 11
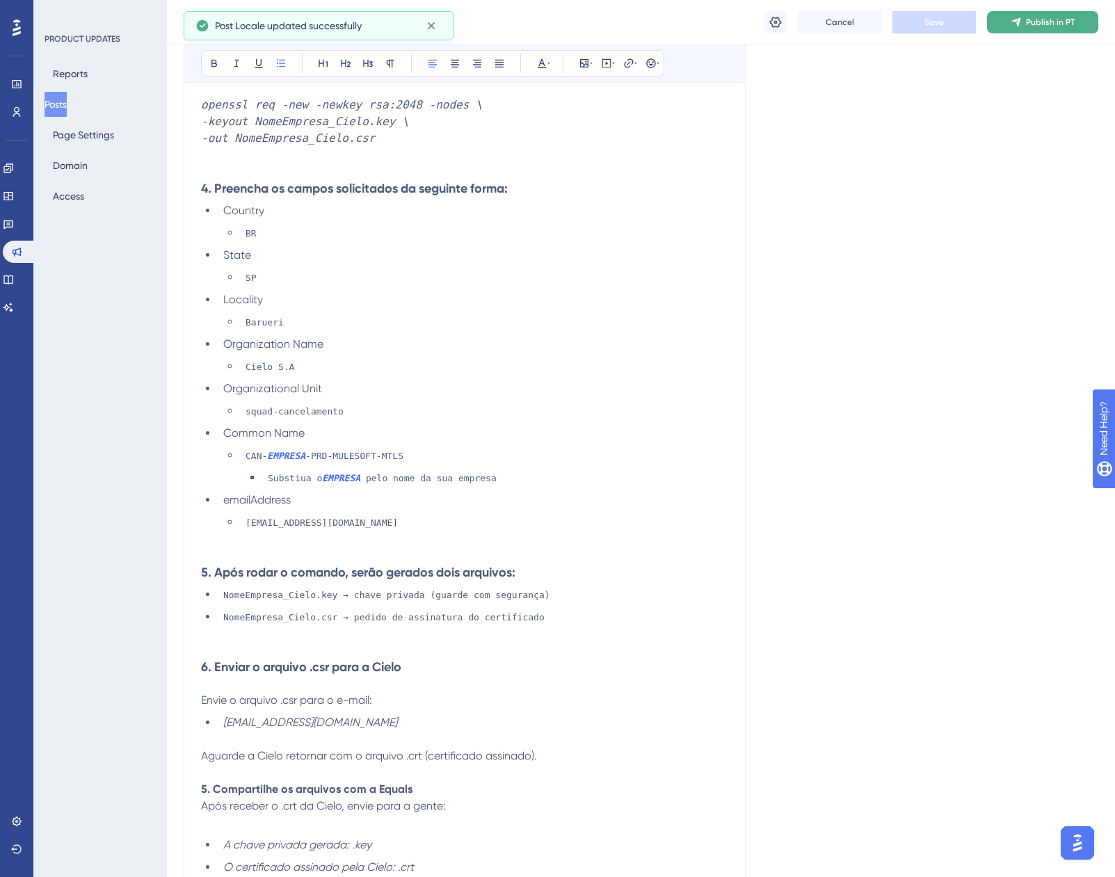
click at [1020, 24] on icon at bounding box center [1016, 22] width 11 height 11
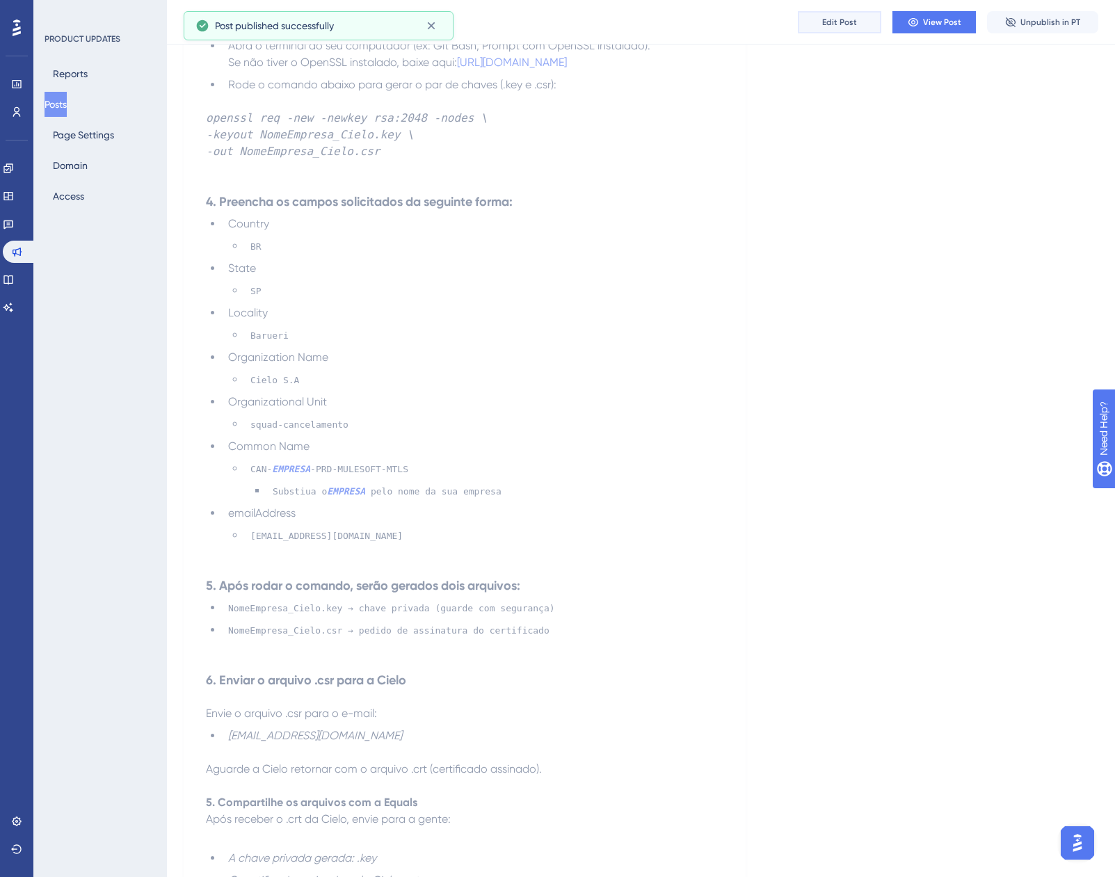
click at [868, 18] on button "Edit Post" at bounding box center [839, 22] width 83 height 22
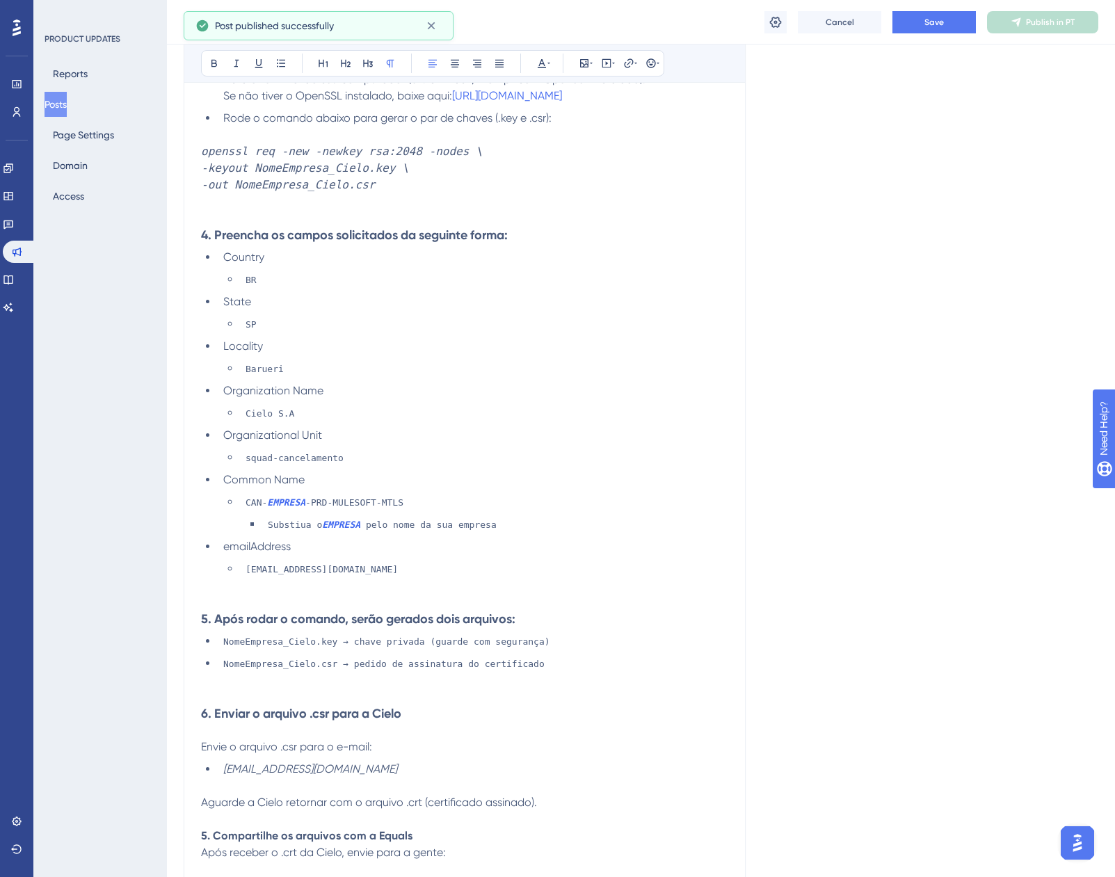
scroll to position [983, 0]
click at [205, 162] on em "-keyout NomeEmpresa_Cielo.key \" at bounding box center [305, 168] width 208 height 13
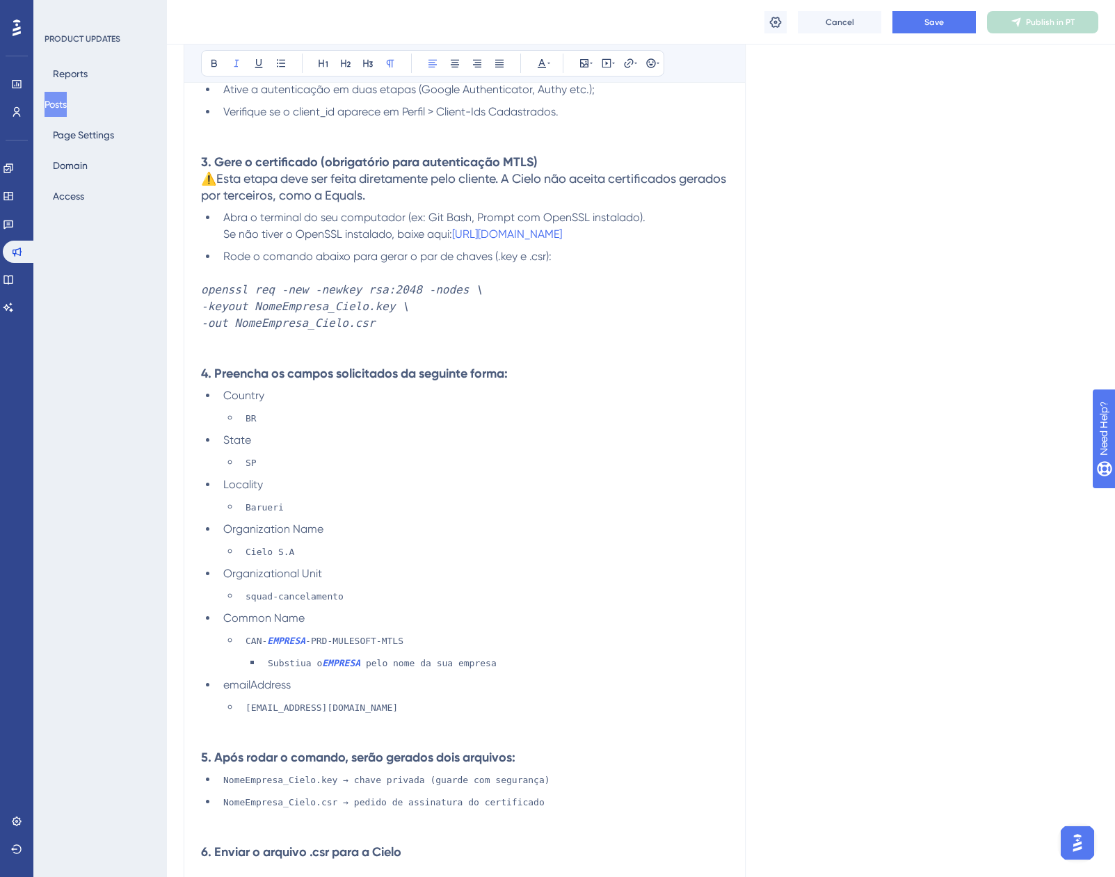
scroll to position [844, 0]
drag, startPoint x: 402, startPoint y: 313, endPoint x: 143, endPoint y: 273, distance: 262.7
click at [167, 273] on div "Performance Users Engagement Widgets Feedback Product Updates Knowledge Base AI…" at bounding box center [641, 361] width 948 height 2410
click at [626, 65] on icon at bounding box center [628, 63] width 11 height 11
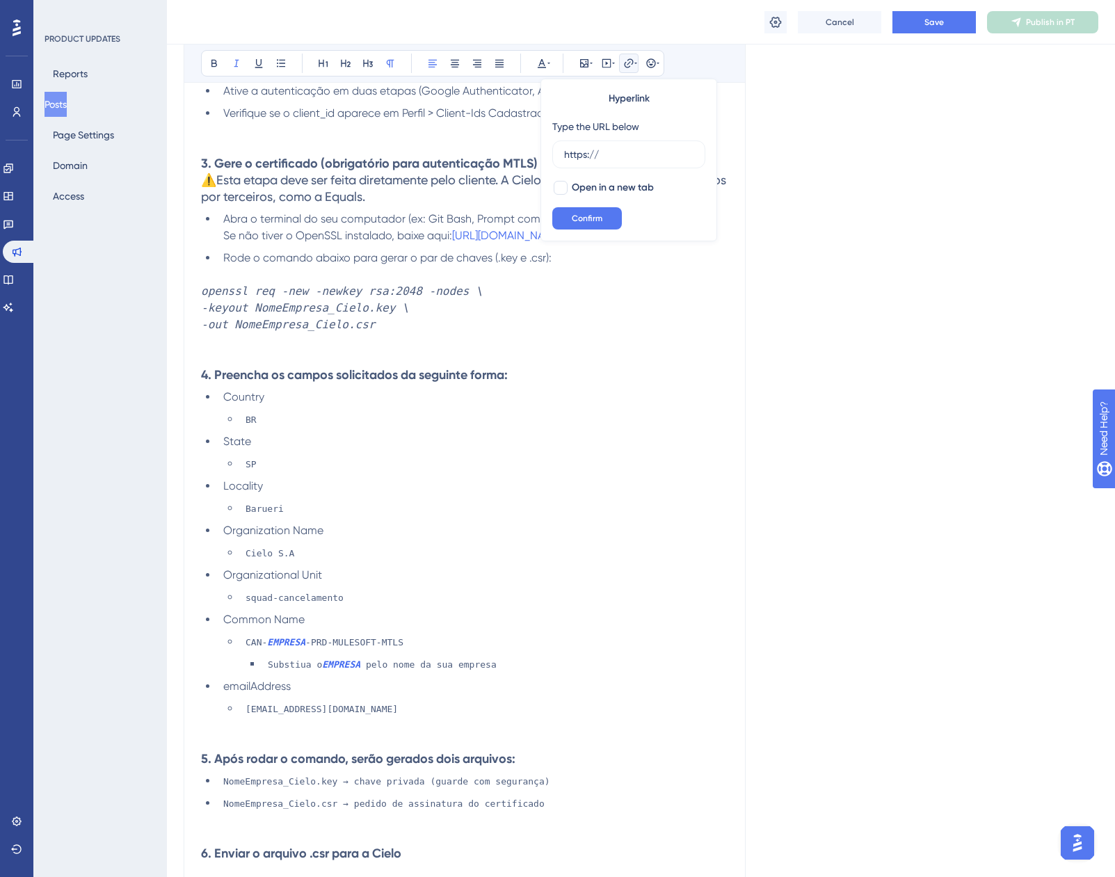
click at [626, 65] on icon at bounding box center [628, 63] width 11 height 11
click at [616, 62] on button at bounding box center [606, 63] width 19 height 19
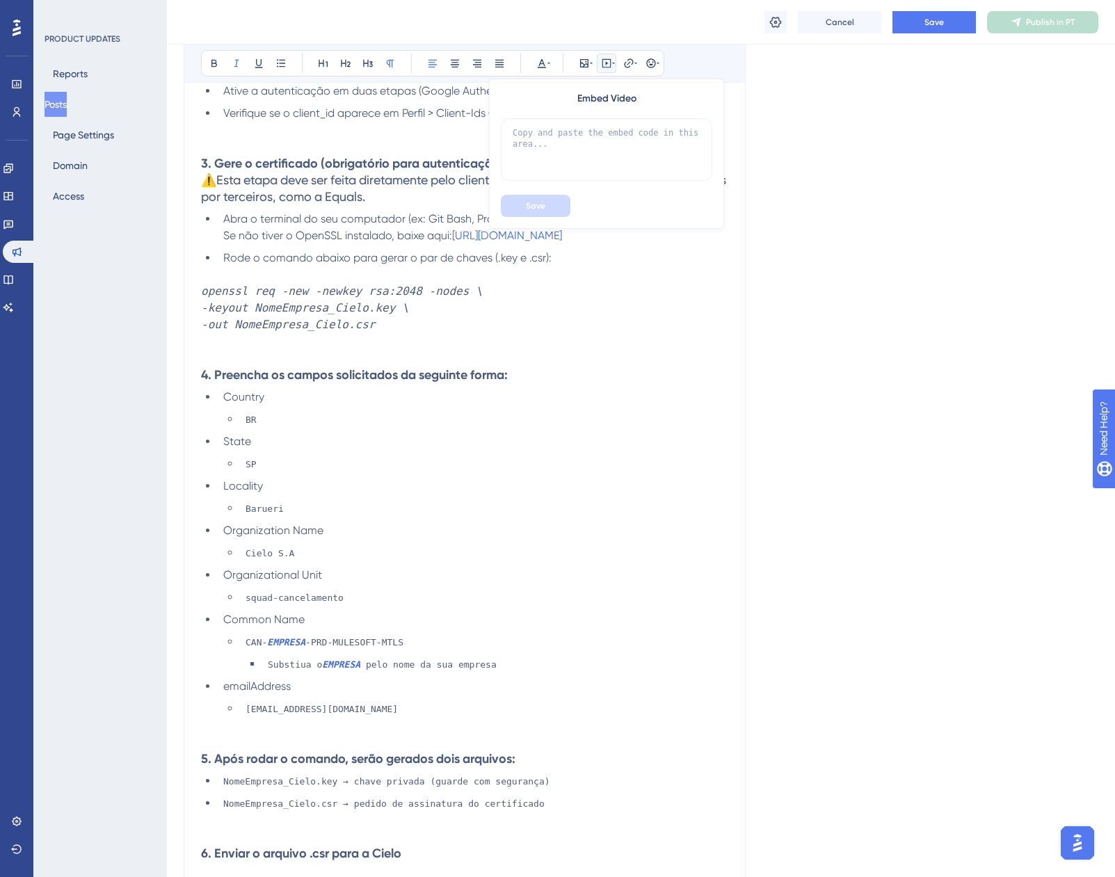
click at [616, 62] on button at bounding box center [606, 63] width 19 height 19
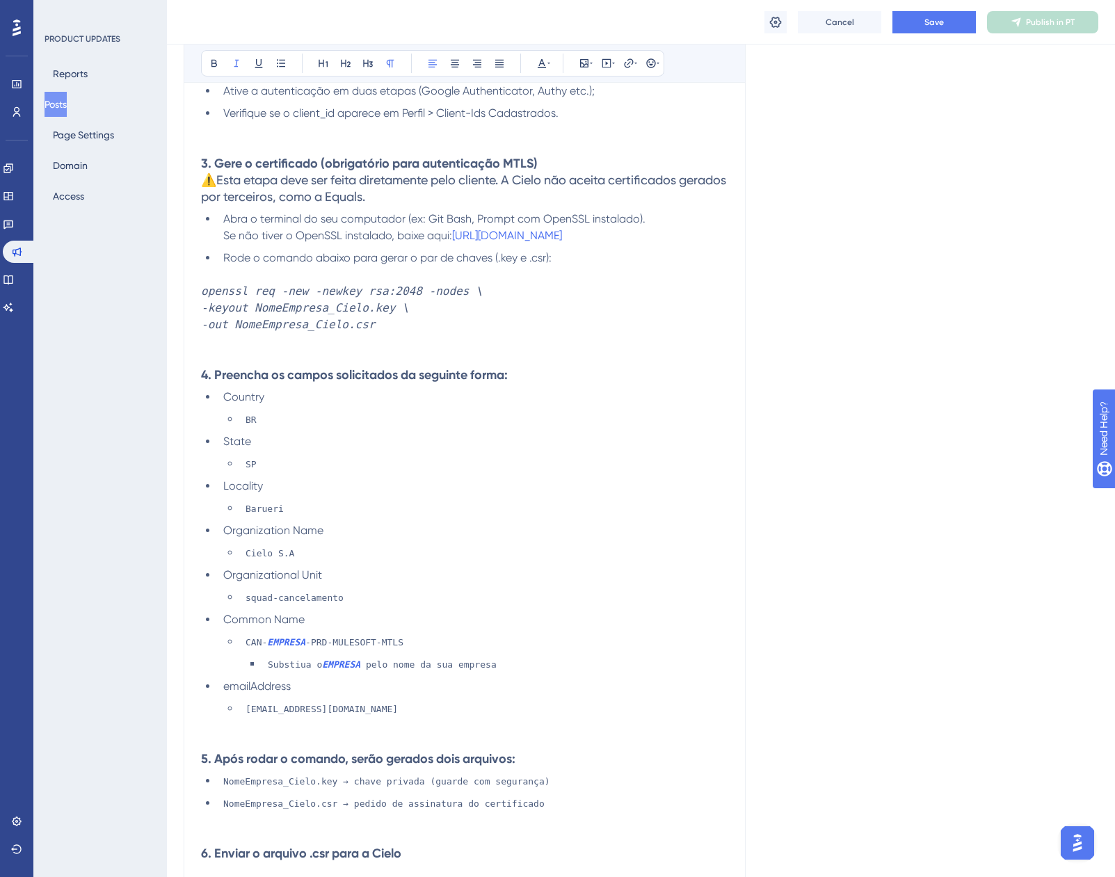
click at [552, 54] on div "Bold Italic Underline Bullet Point Heading 1 Heading 2 Heading 3 Normal Align L…" at bounding box center [432, 63] width 463 height 26
click at [548, 63] on icon at bounding box center [549, 63] width 3 height 11
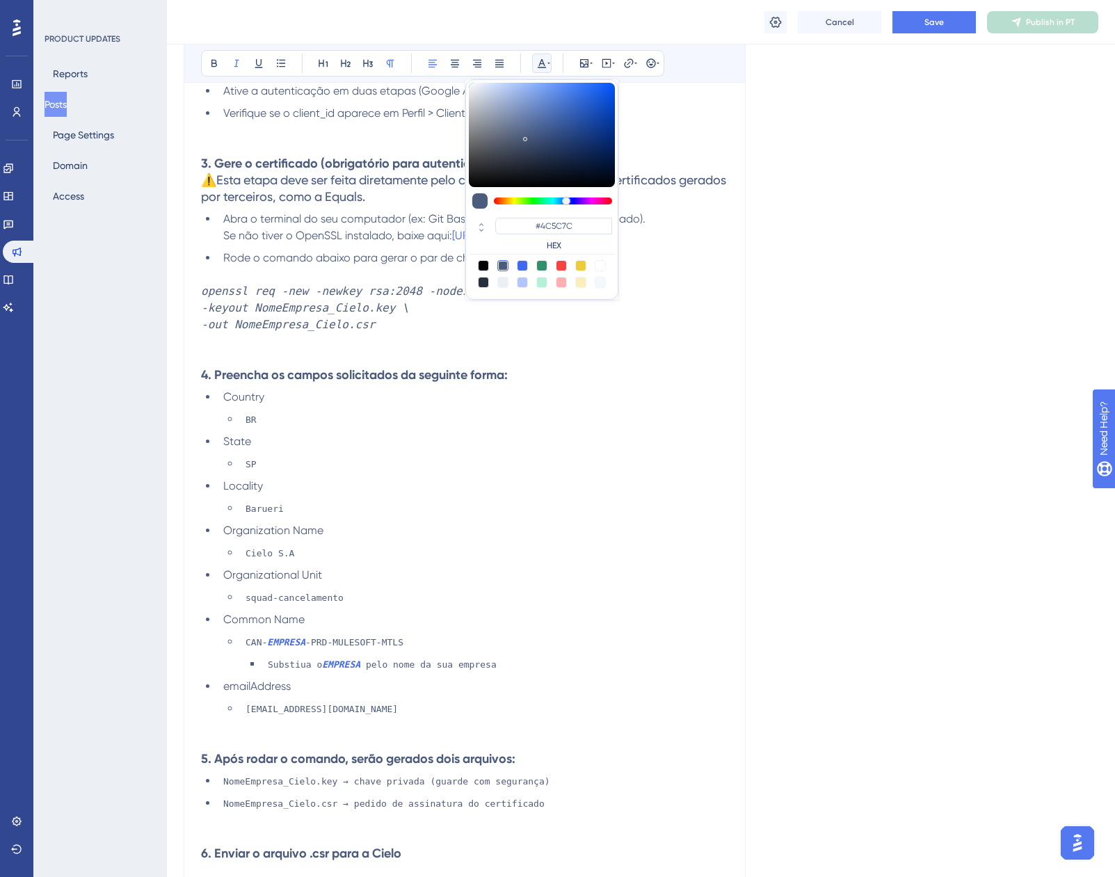
click at [548, 63] on icon at bounding box center [549, 63] width 3 height 1
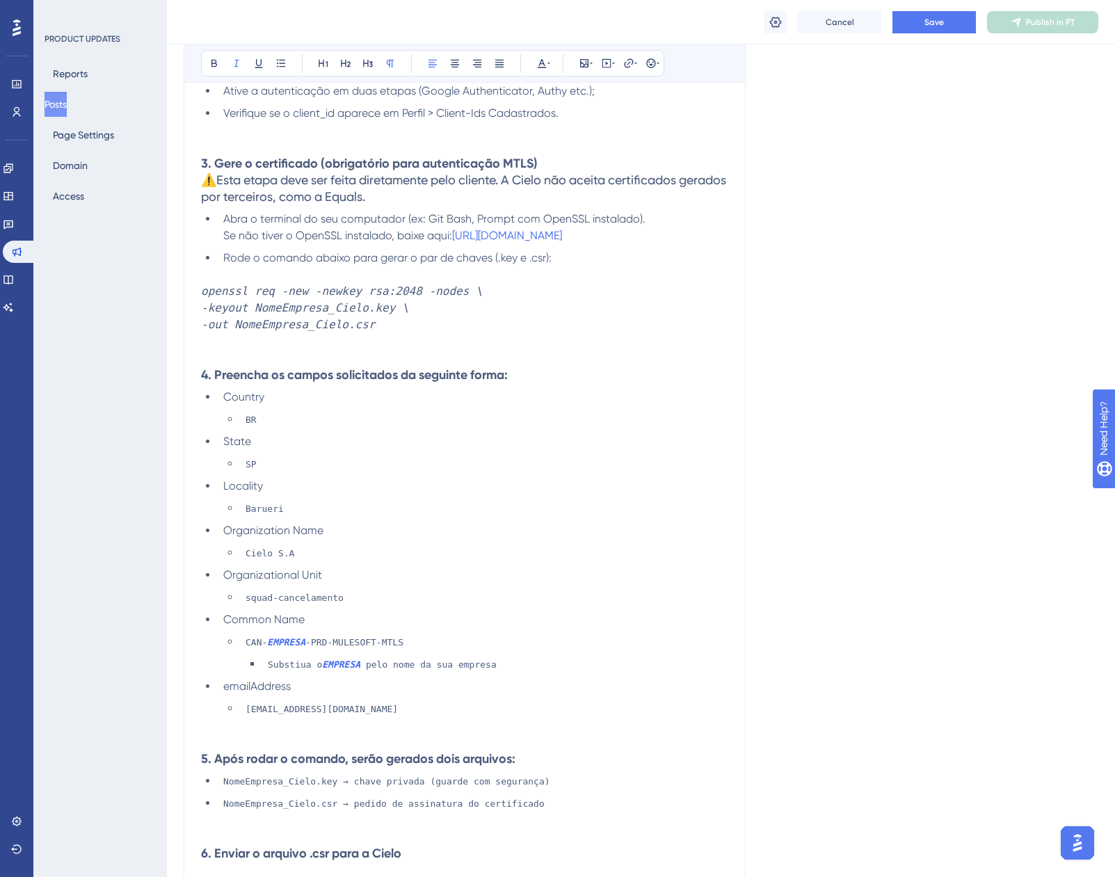
click at [213, 301] on em "-keyout NomeEmpresa_Cielo.key \" at bounding box center [305, 307] width 208 height 13
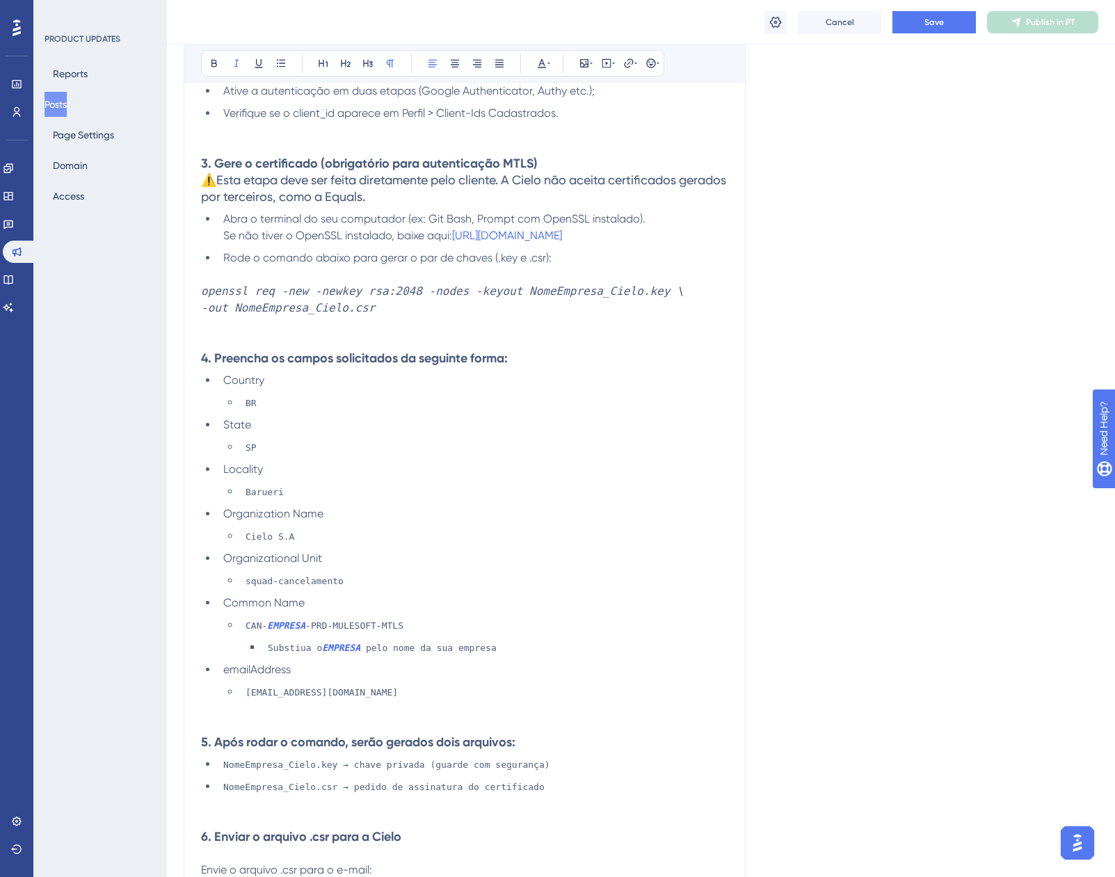
click at [213, 301] on em "-out NomeEmpresa_Cielo.csr" at bounding box center [288, 307] width 174 height 13
click at [503, 285] on em "openssl req -new -newkey rsa:2048 -nodes -keyout NomeEmpresa_Cielo.key -out Nom…" at bounding box center [455, 300] width 509 height 30
click at [581, 285] on em "openssl req -new -newkey rsa:2048 -nodes -keyout NomeEmpresa_Cielo.key -out Nom…" at bounding box center [455, 300] width 509 height 30
drag, startPoint x: 566, startPoint y: 274, endPoint x: 502, endPoint y: 280, distance: 65.0
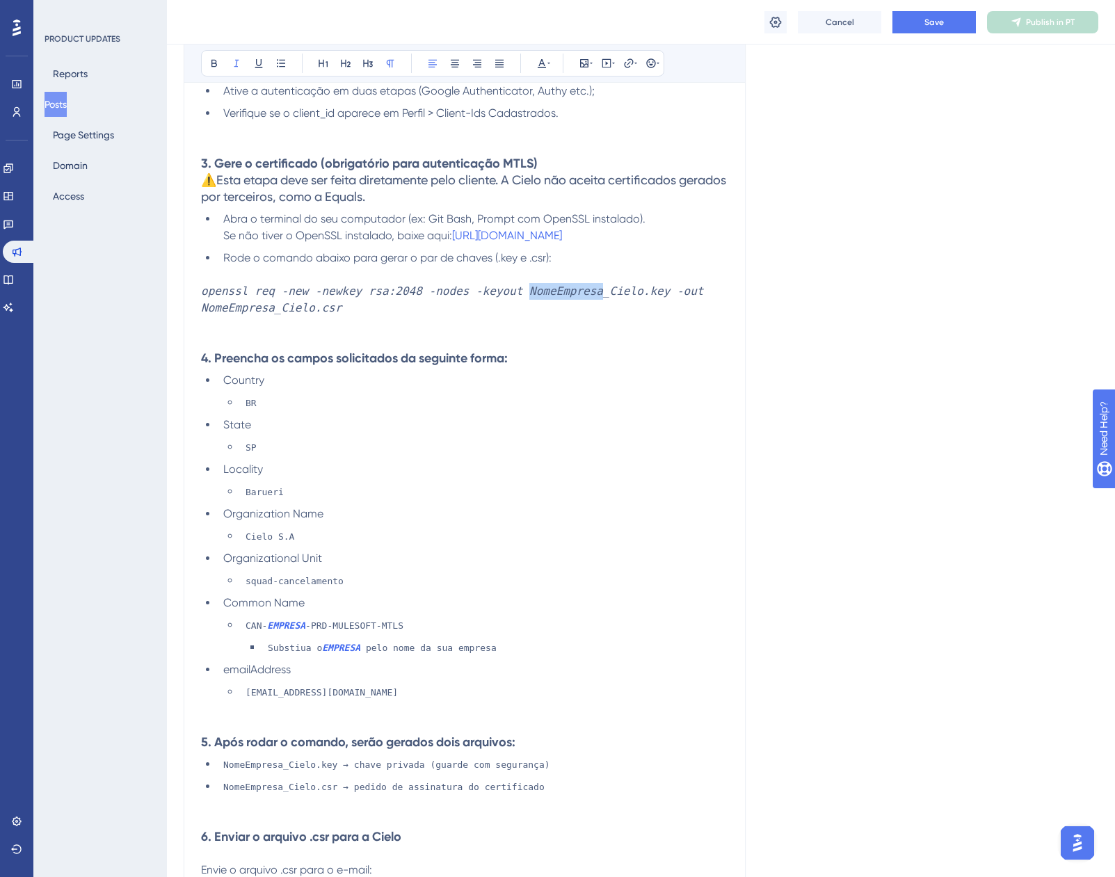
click at [502, 285] on em "openssl req -new -newkey rsa:2048 -nodes -keyout NomeEmpresa_Cielo.key -out Nom…" at bounding box center [455, 300] width 509 height 30
click at [224, 61] on div "Bold Italic Underline Bullet Point Heading 1 Heading 2 Heading 3 Normal Align L…" at bounding box center [432, 63] width 463 height 26
click at [217, 62] on icon at bounding box center [214, 63] width 11 height 11
click at [228, 65] on button at bounding box center [236, 63] width 19 height 19
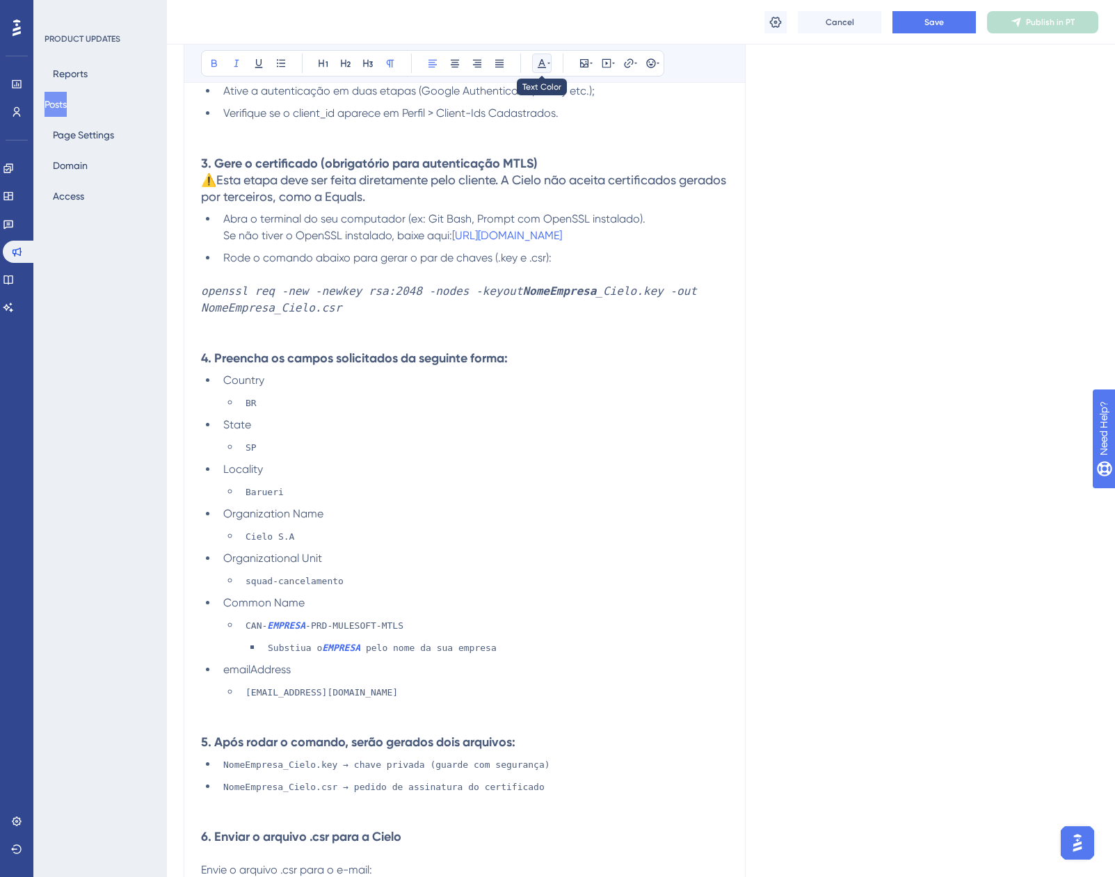
click at [548, 66] on icon at bounding box center [549, 63] width 3 height 11
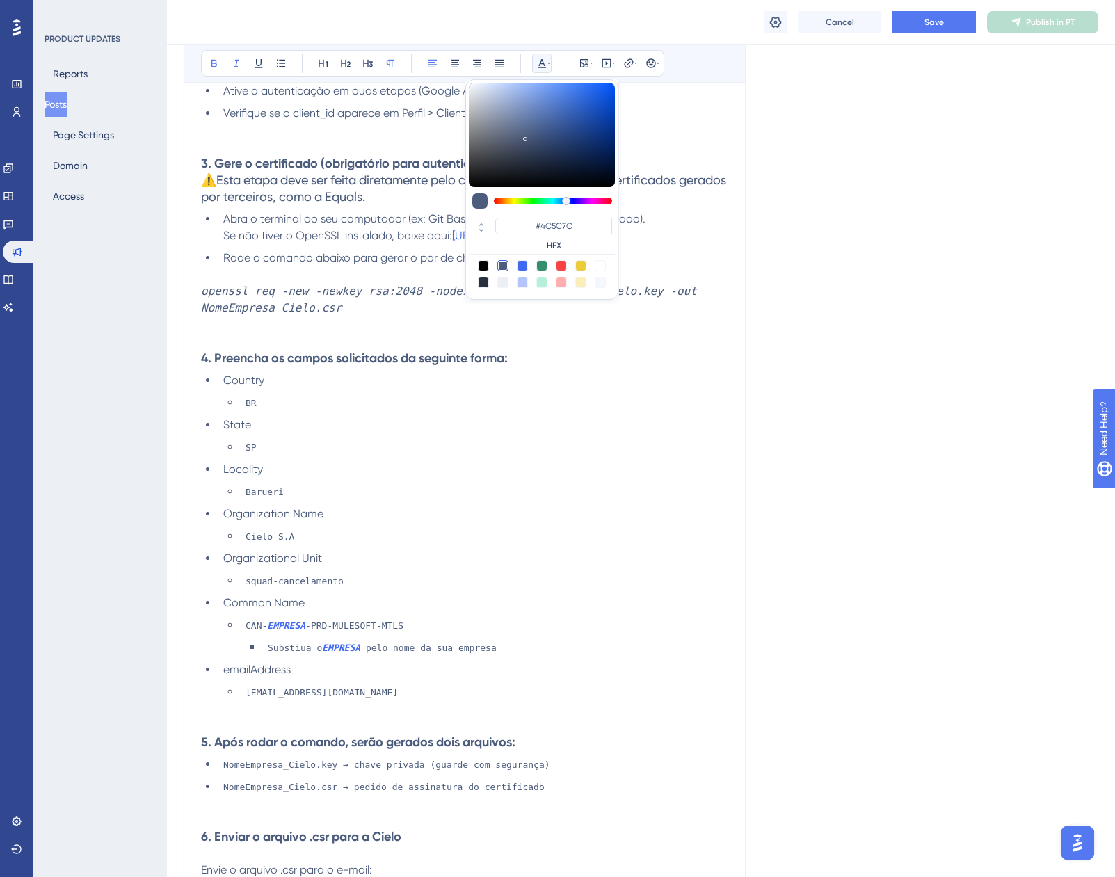
click at [525, 264] on div at bounding box center [522, 265] width 11 height 11
type input "#4169F0"
click at [668, 395] on li "BR" at bounding box center [484, 403] width 488 height 17
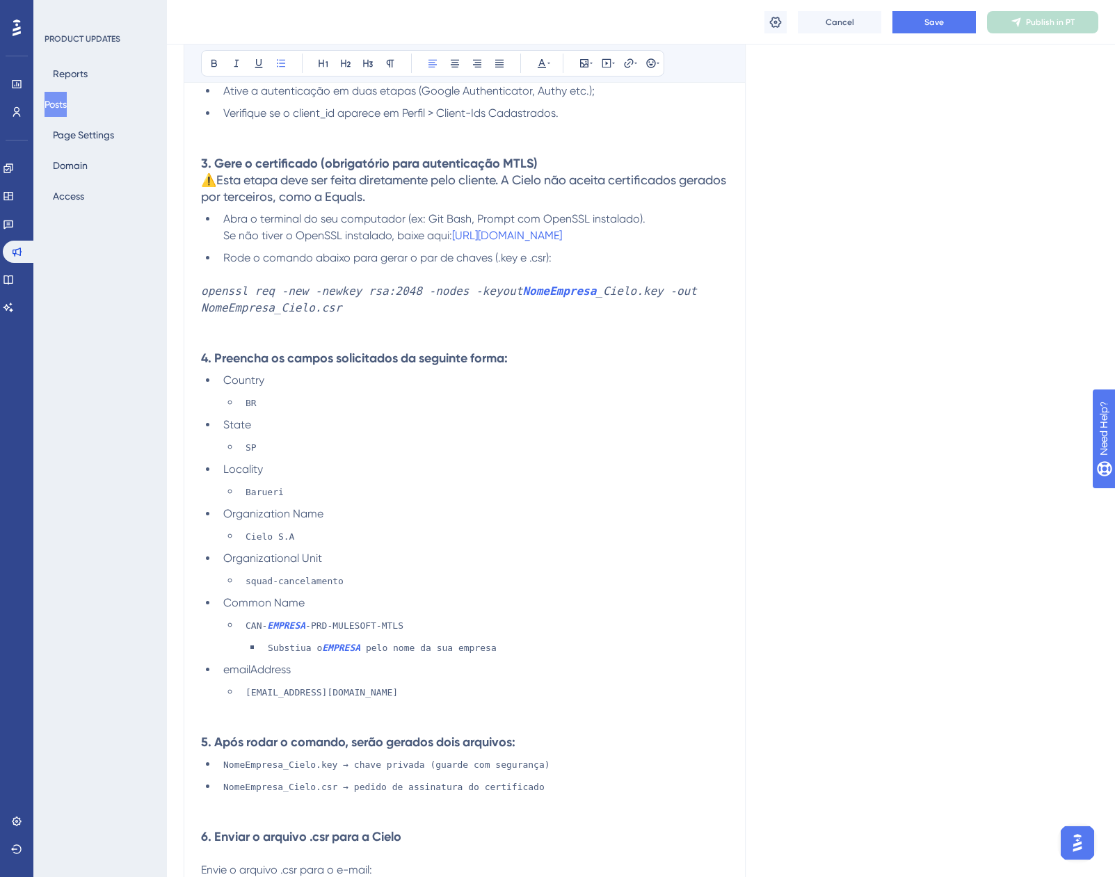
click at [205, 296] on em "_Cielo.key -out NomeEmpresa_Cielo.csr" at bounding box center [452, 300] width 502 height 30
drag, startPoint x: 201, startPoint y: 291, endPoint x: 266, endPoint y: 294, distance: 64.8
click at [266, 294] on em "_Cielo.key -out NomeEmpresa_Cielo.csr" at bounding box center [452, 300] width 502 height 30
click at [219, 64] on button at bounding box center [214, 63] width 19 height 19
click at [542, 56] on button at bounding box center [541, 63] width 19 height 19
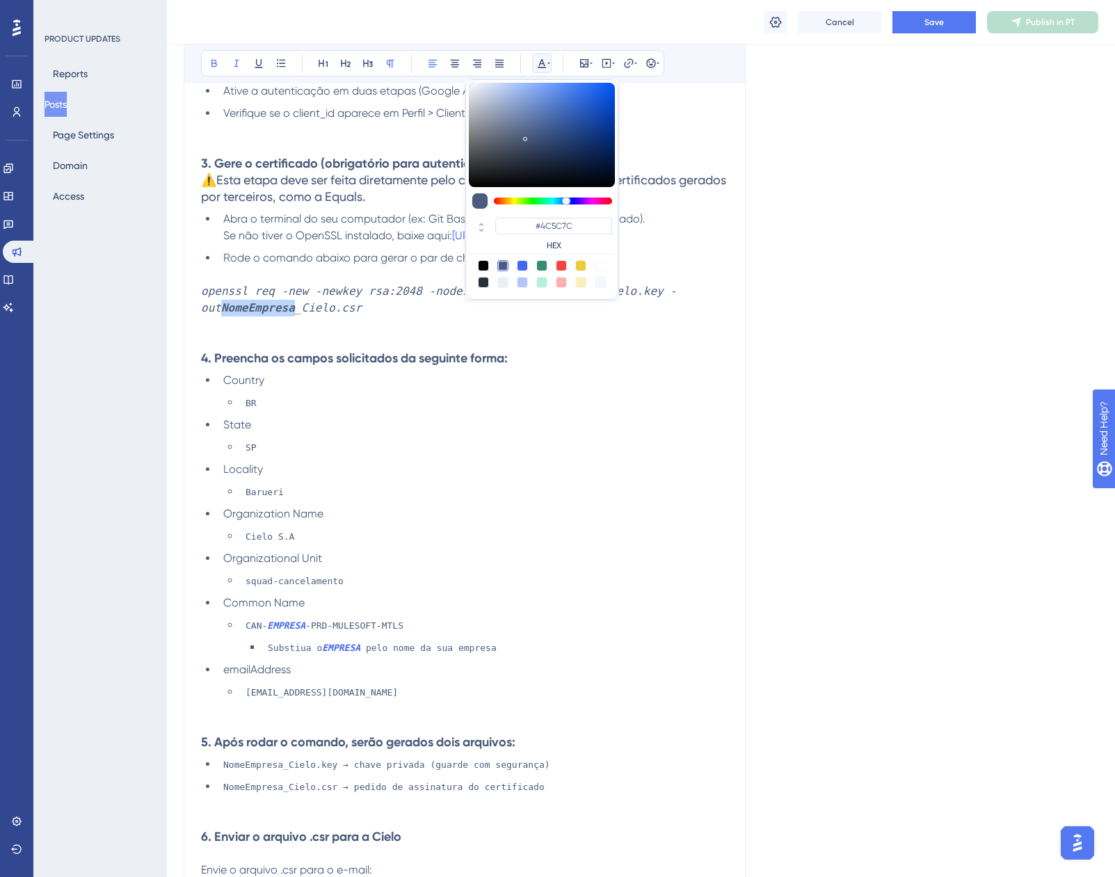
click at [523, 266] on div at bounding box center [522, 265] width 11 height 11
type input "#4169F0"
click at [826, 304] on div "Language Portuguese (Default) Insert an Image Delete Migração da API do Fluxo d…" at bounding box center [641, 254] width 915 height 2019
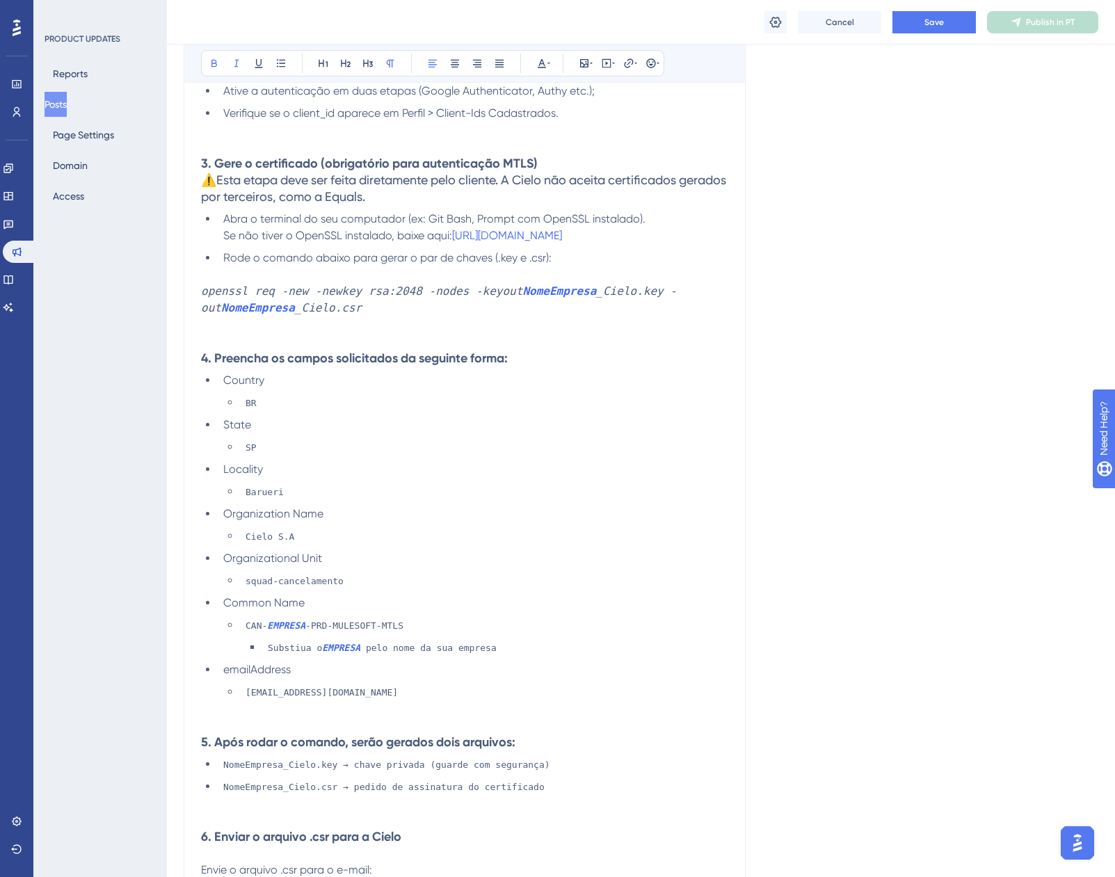
click at [221, 301] on strong "NomeEmpresa" at bounding box center [258, 307] width 74 height 13
click at [938, 22] on span "Save" at bounding box center [934, 22] width 19 height 11
click at [1019, 28] on button "Publish in PT" at bounding box center [1042, 22] width 111 height 22
